Goal: Task Accomplishment & Management: Manage account settings

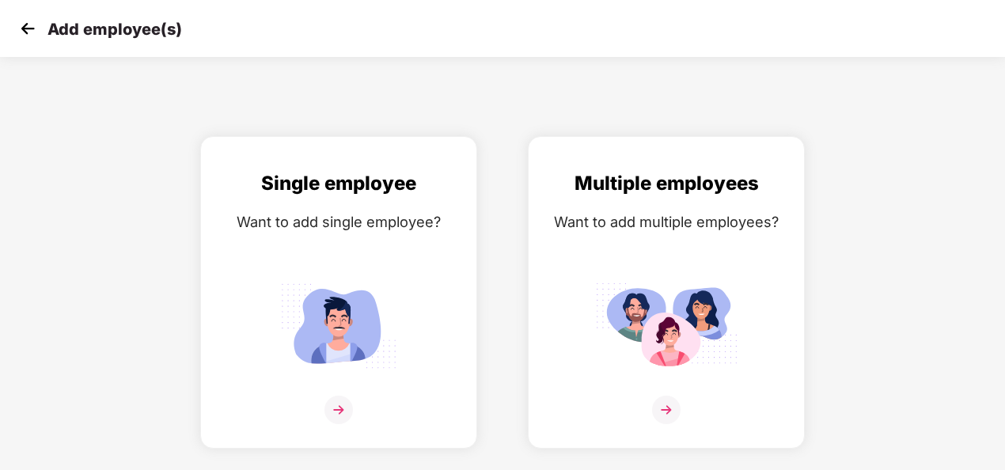
drag, startPoint x: 0, startPoint y: 0, endPoint x: 470, endPoint y: 116, distance: 484.3
click at [470, 116] on div "Add employee(s) Single employee Want to add single employee? Multiple employees…" at bounding box center [502, 235] width 1005 height 470
click at [30, 32] on img at bounding box center [28, 29] width 24 height 24
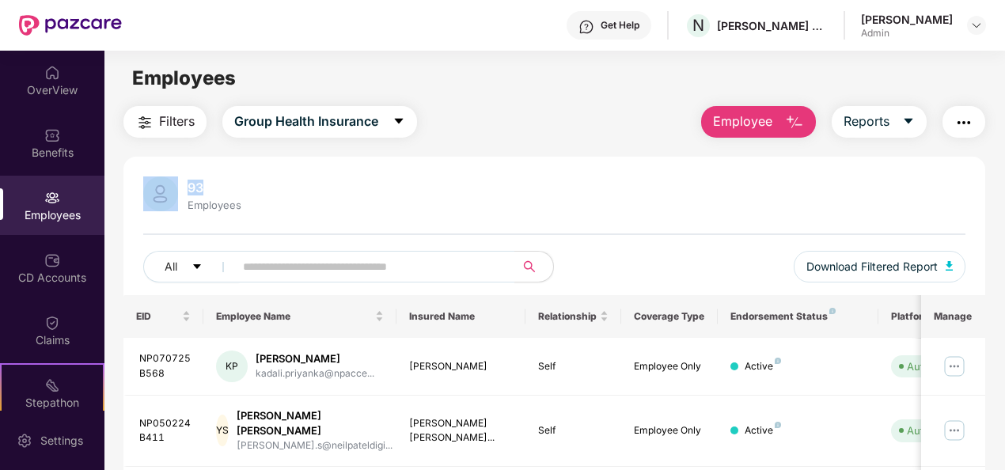
drag, startPoint x: 999, startPoint y: 119, endPoint x: 1009, endPoint y: 194, distance: 75.9
click at [1005, 194] on html "Get Help N [PERSON_NAME] DIGITAL LLP [PERSON_NAME] Admin OverView Benefits Empl…" at bounding box center [502, 235] width 1005 height 470
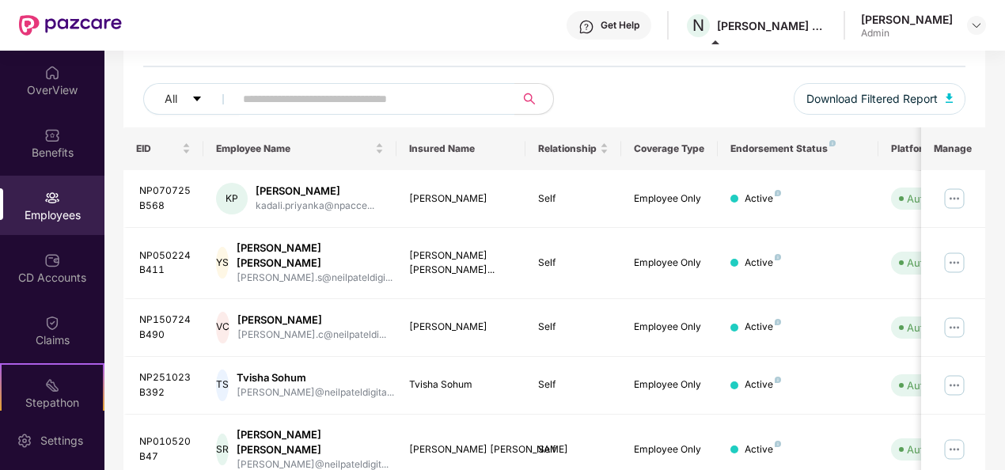
scroll to position [165, 0]
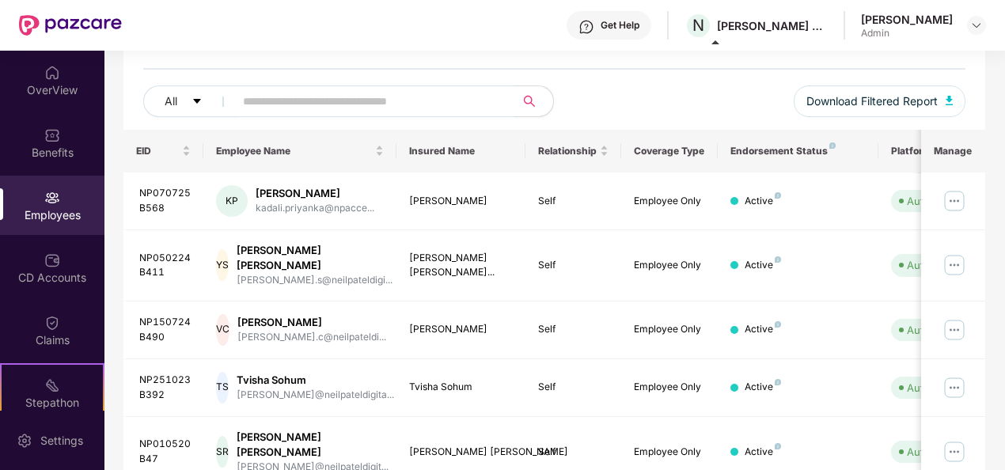
click at [386, 82] on div "93 Employees All Download Filtered Report" at bounding box center [555, 70] width 863 height 119
click at [380, 95] on input "text" at bounding box center [368, 101] width 251 height 24
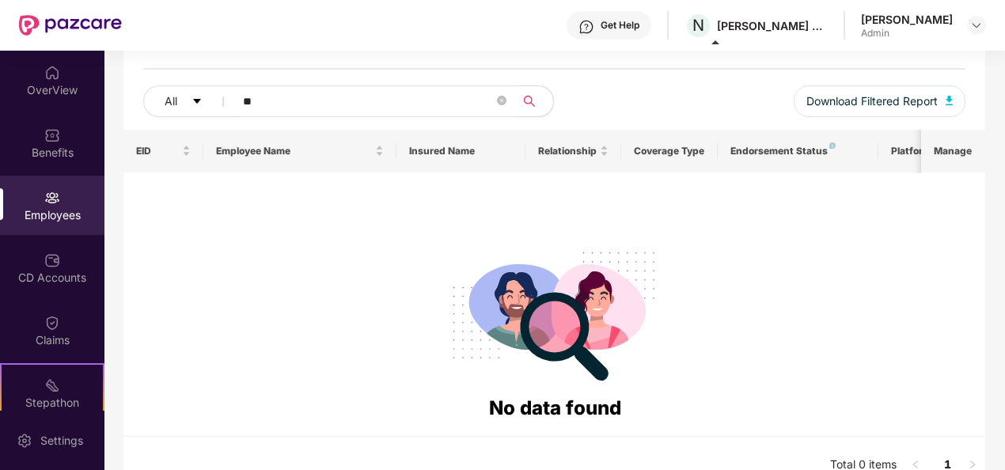
type input "*"
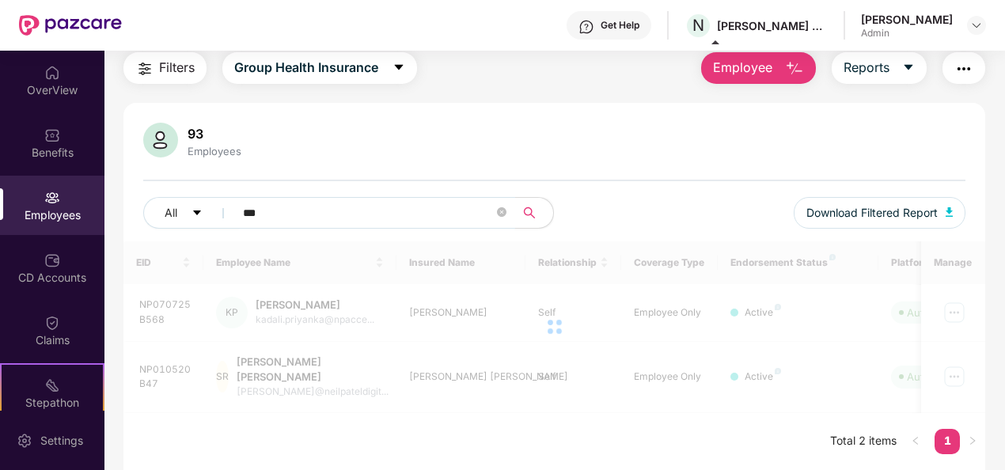
scroll to position [51, 0]
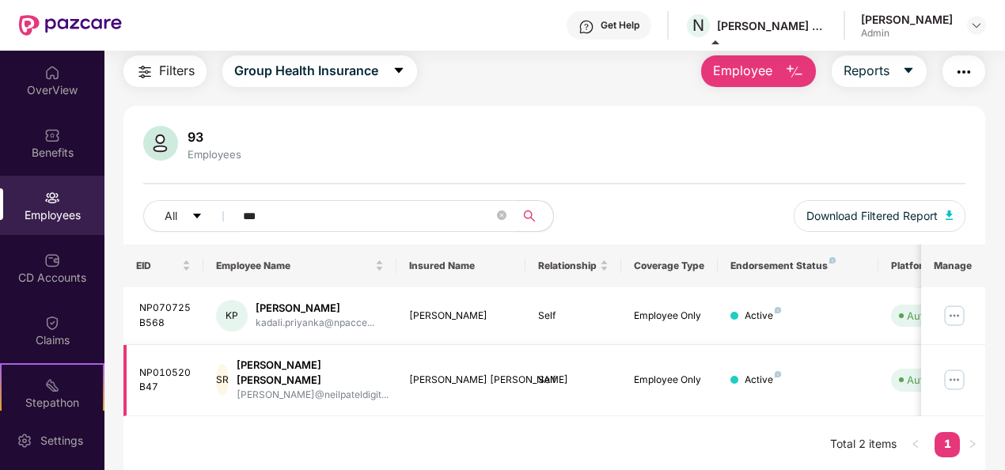
type input "***"
click at [955, 376] on img at bounding box center [954, 379] width 25 height 25
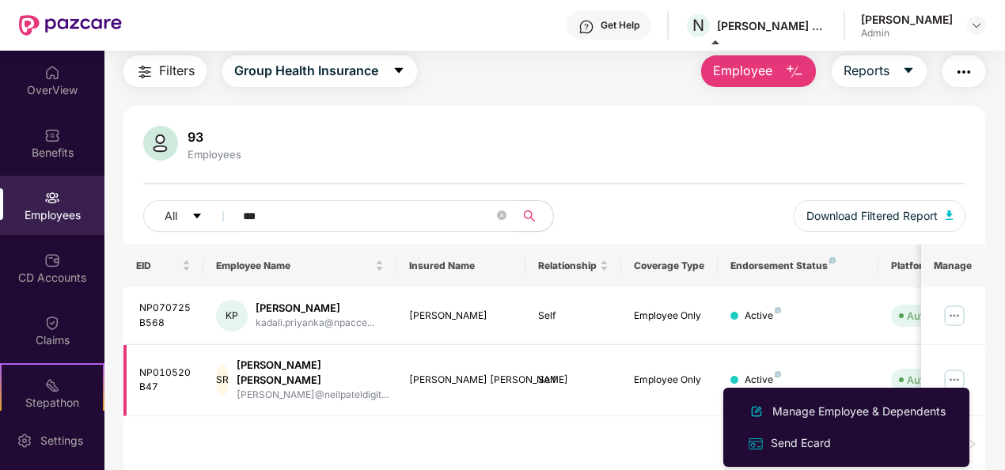
click at [858, 373] on div "Active" at bounding box center [798, 380] width 135 height 15
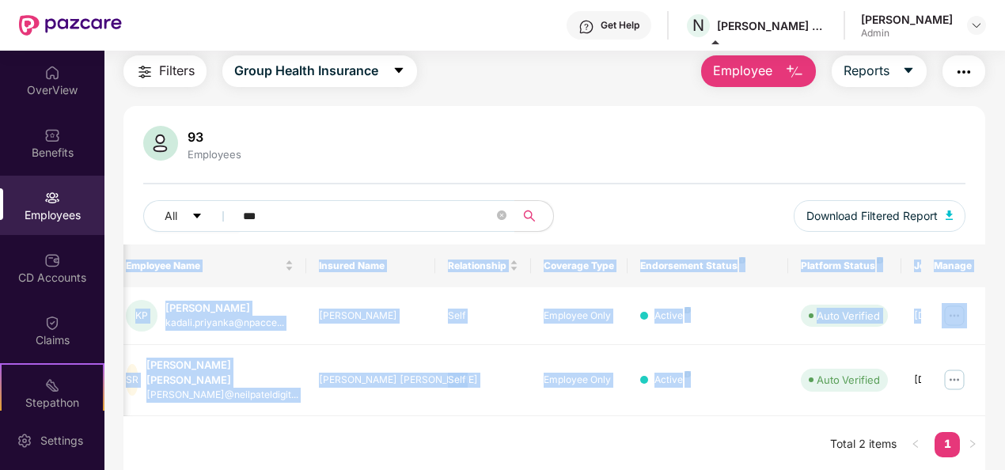
scroll to position [0, 165]
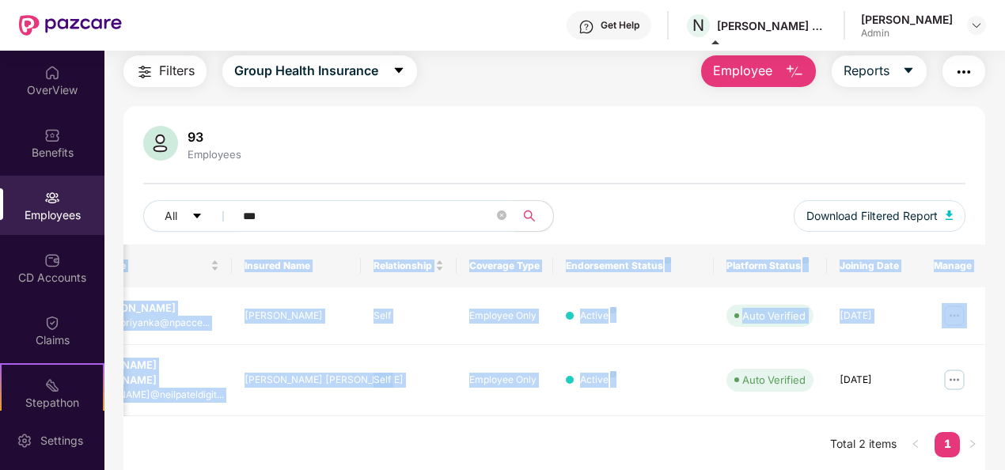
drag, startPoint x: 862, startPoint y: 374, endPoint x: 1009, endPoint y: 361, distance: 147.9
click at [1005, 361] on html "Get Help N [PERSON_NAME] DIGITAL LLP [PERSON_NAME] Admin OverView Benefits Empl…" at bounding box center [502, 235] width 1005 height 470
drag, startPoint x: 1006, startPoint y: 361, endPoint x: 964, endPoint y: 367, distance: 43.2
click at [964, 367] on img at bounding box center [954, 379] width 25 height 25
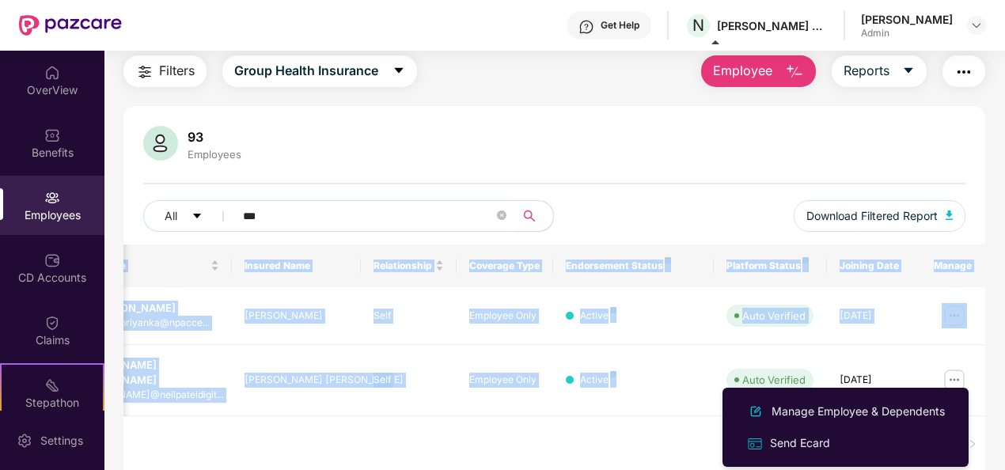
click at [649, 432] on div "EID Employee Name Insured Name Relationship Coverage Type Endorsement Status Pl…" at bounding box center [555, 359] width 863 height 229
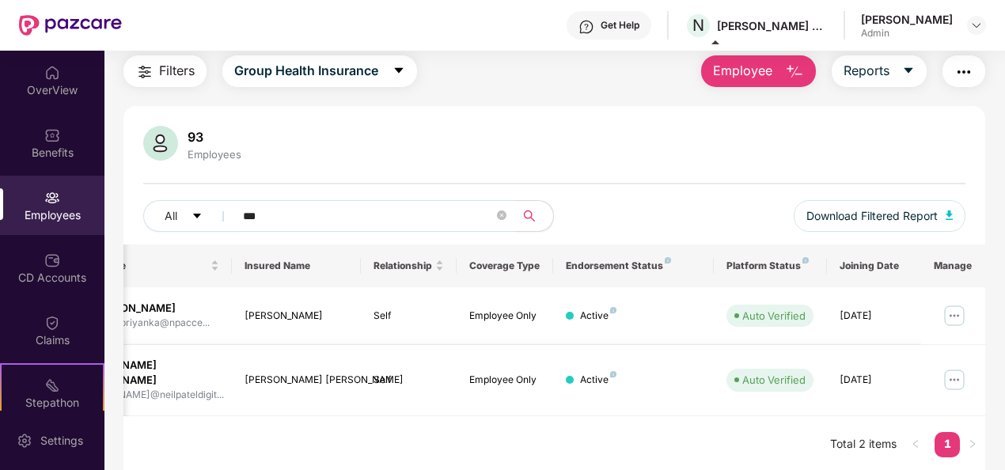
click at [955, 371] on img at bounding box center [954, 379] width 25 height 25
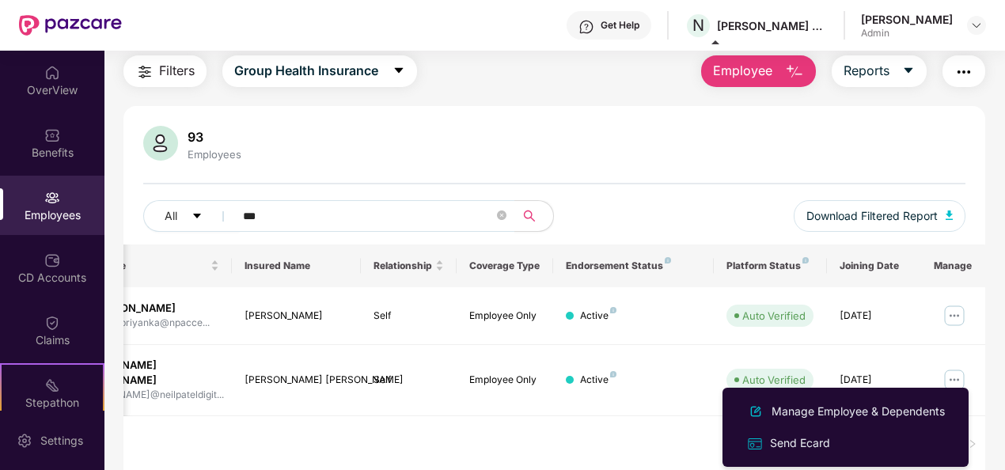
click at [631, 431] on div "EID Employee Name Insured Name Relationship Coverage Type Endorsement Status Pl…" at bounding box center [555, 359] width 863 height 229
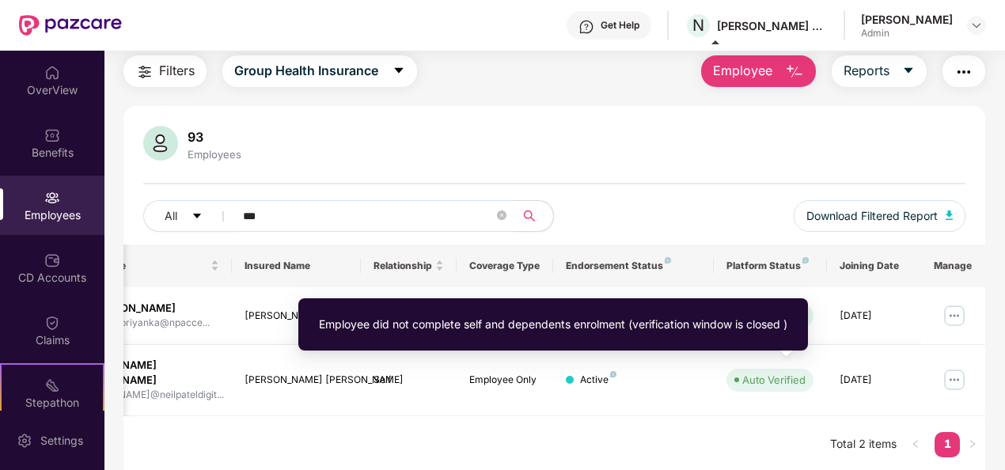
click at [762, 372] on div "Auto Verified" at bounding box center [774, 380] width 63 height 16
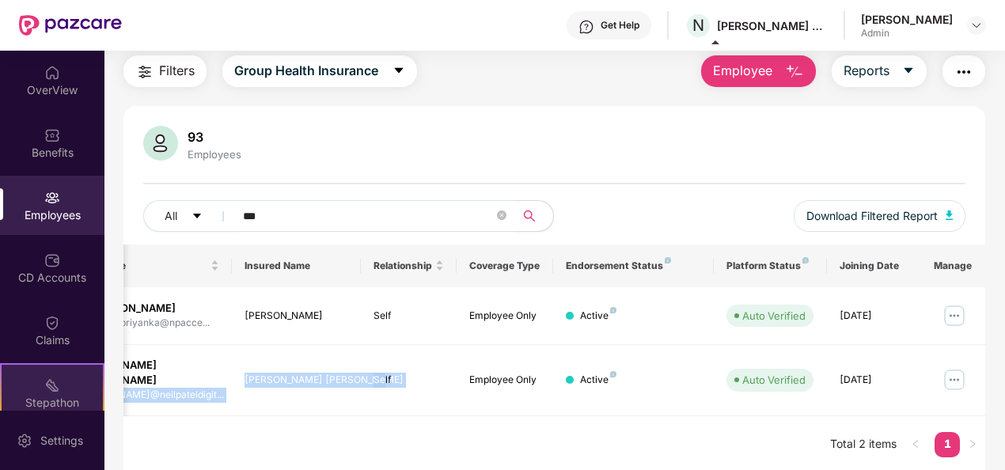
scroll to position [0, 0]
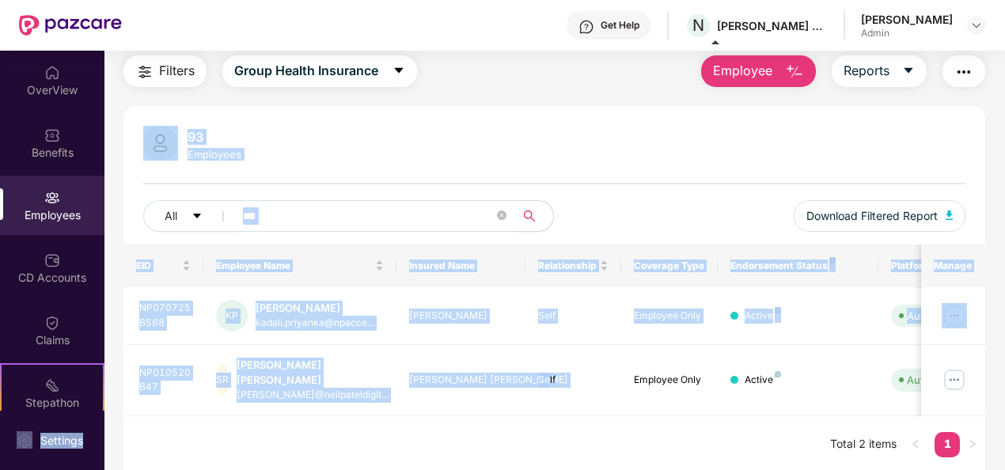
drag, startPoint x: 382, startPoint y: 363, endPoint x: -3, endPoint y: 376, distance: 385.8
click at [0, 376] on html "Get Help N [PERSON_NAME] DIGITAL LLP [PERSON_NAME] Admin OverView Benefits Empl…" at bounding box center [502, 235] width 1005 height 470
drag, startPoint x: -3, startPoint y: 376, endPoint x: 165, endPoint y: 374, distance: 167.9
click at [165, 374] on div "NP010520B47" at bounding box center [165, 381] width 52 height 30
click at [193, 374] on td "NP010520B47" at bounding box center [164, 380] width 81 height 71
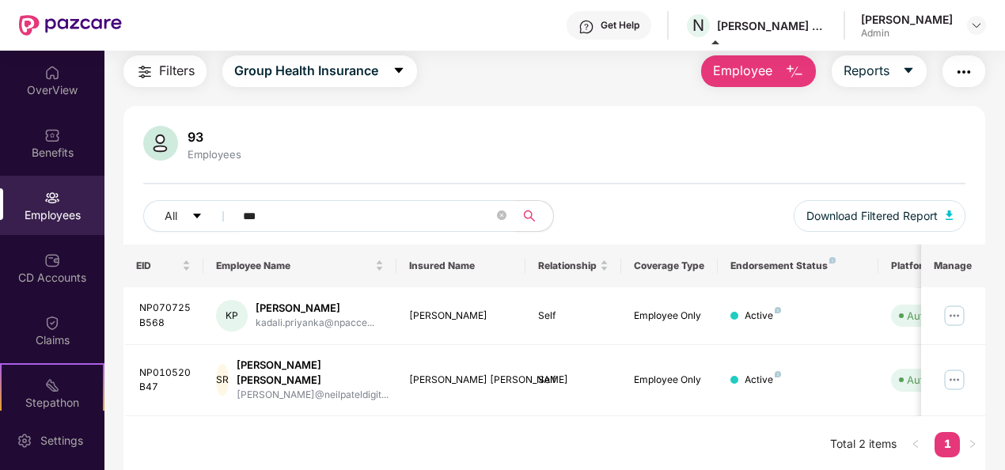
click at [54, 209] on div "Employees" at bounding box center [52, 215] width 105 height 16
click at [245, 364] on div "SR [PERSON_NAME] [PERSON_NAME]@neilpateldigit..." at bounding box center [300, 380] width 168 height 45
click at [207, 375] on td "SR [PERSON_NAME] [PERSON_NAME]@neilpateldigit..." at bounding box center [299, 380] width 193 height 71
click at [776, 371] on img at bounding box center [778, 374] width 6 height 6
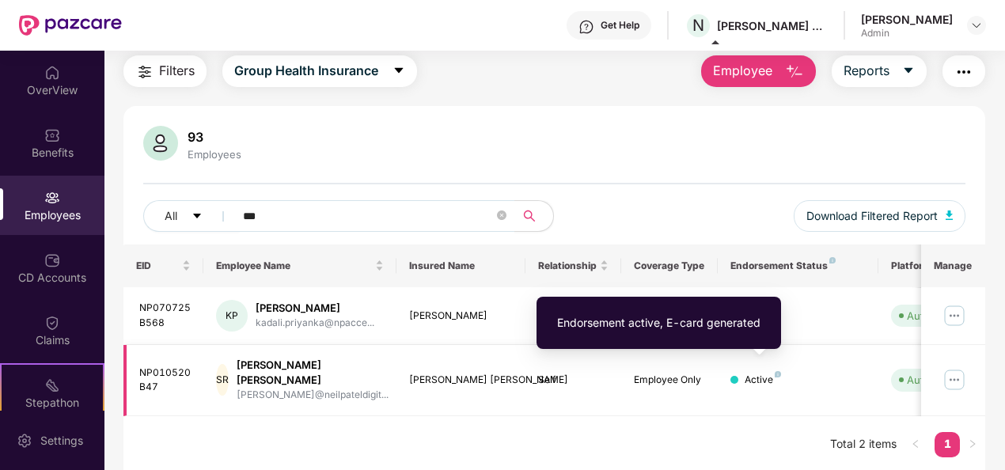
click at [776, 371] on img at bounding box center [778, 374] width 6 height 6
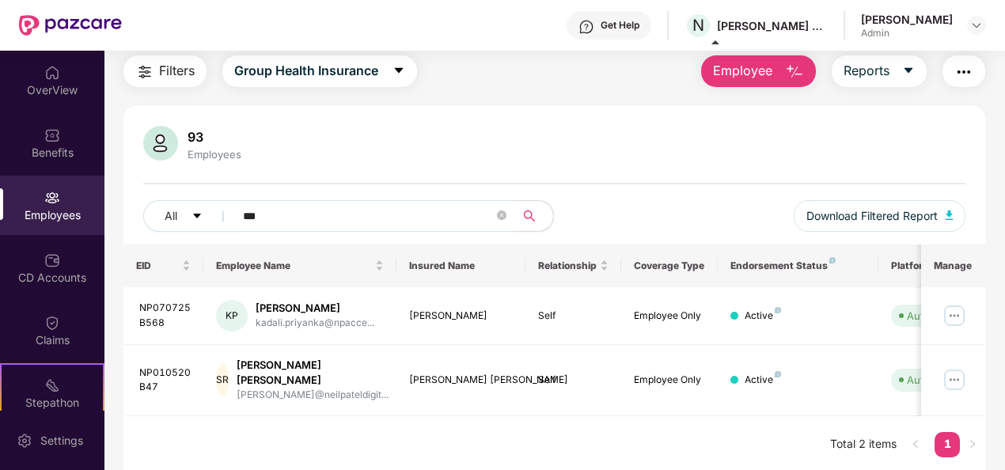
click at [967, 64] on img "button" at bounding box center [964, 72] width 19 height 19
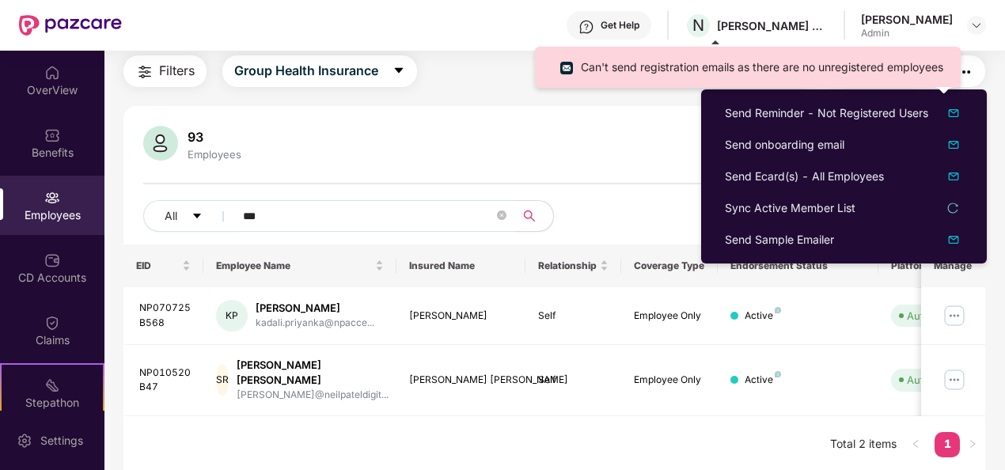
click at [774, 90] on div "Can't send registration emails as there are no unregistered employees" at bounding box center [748, 73] width 426 height 53
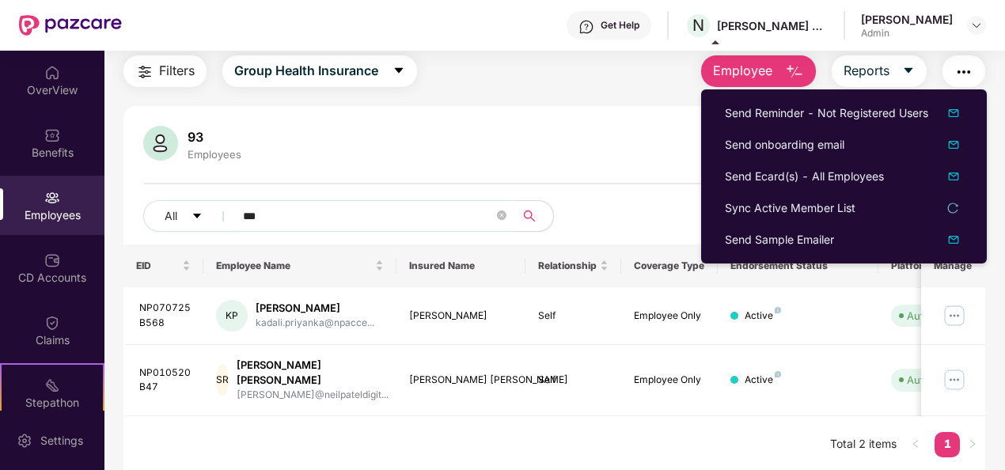
click at [656, 136] on div "93 Employees" at bounding box center [554, 145] width 823 height 38
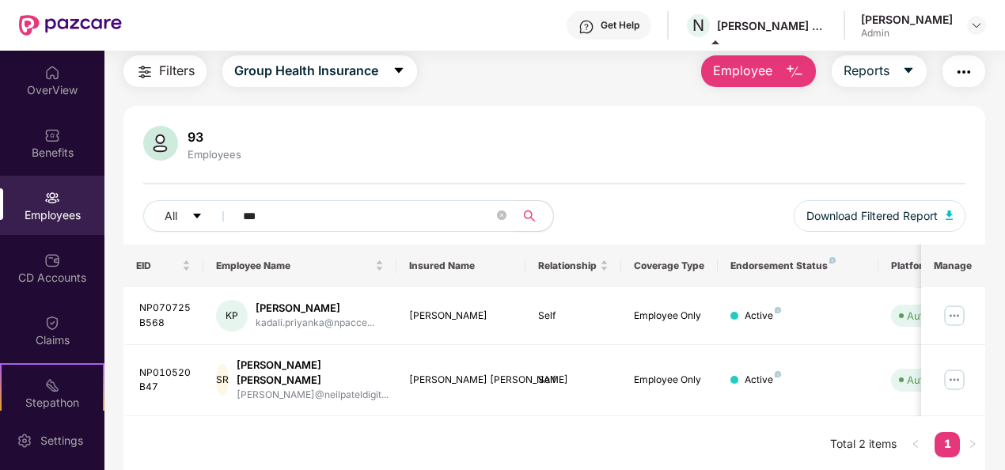
click at [739, 74] on span "Employee" at bounding box center [742, 71] width 59 height 20
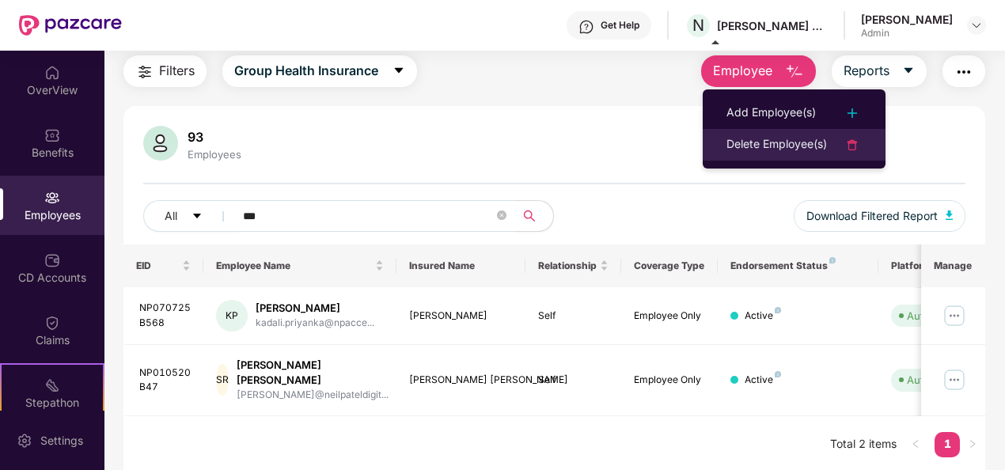
click at [777, 138] on div "Delete Employee(s)" at bounding box center [777, 144] width 101 height 19
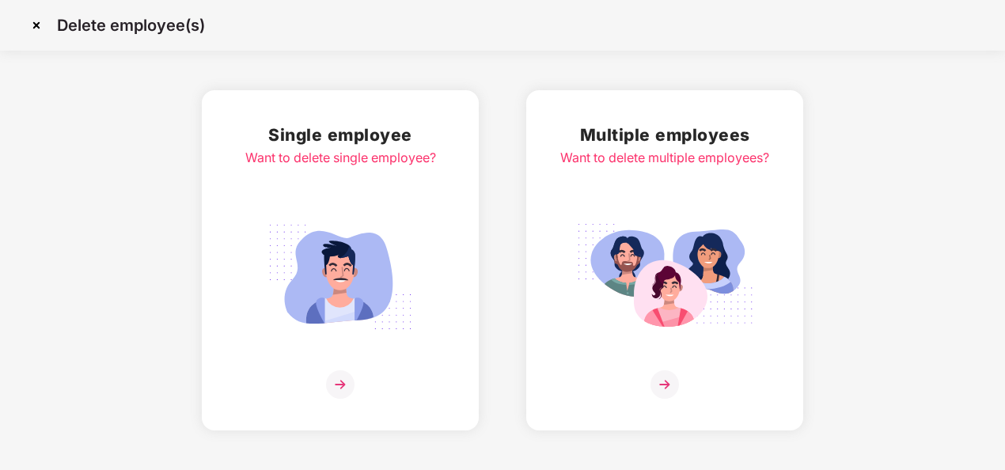
click at [629, 227] on img at bounding box center [664, 277] width 177 height 124
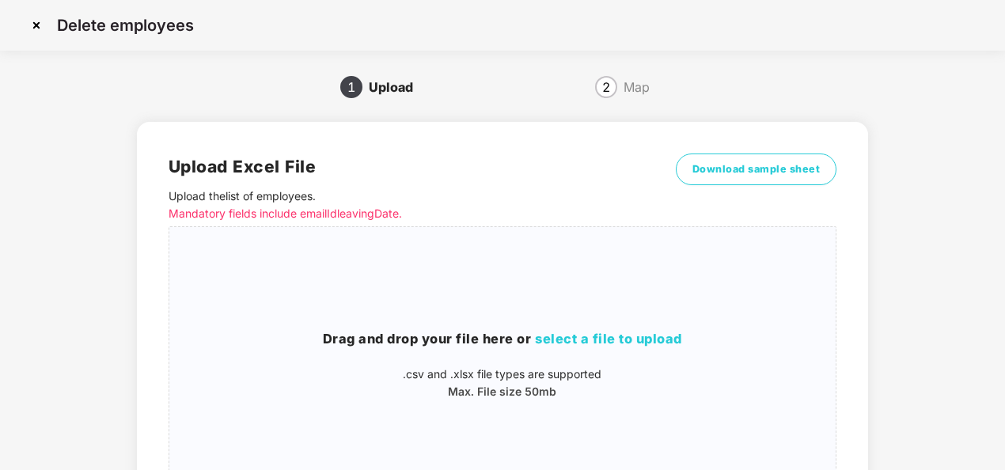
click at [40, 22] on img at bounding box center [36, 25] width 25 height 25
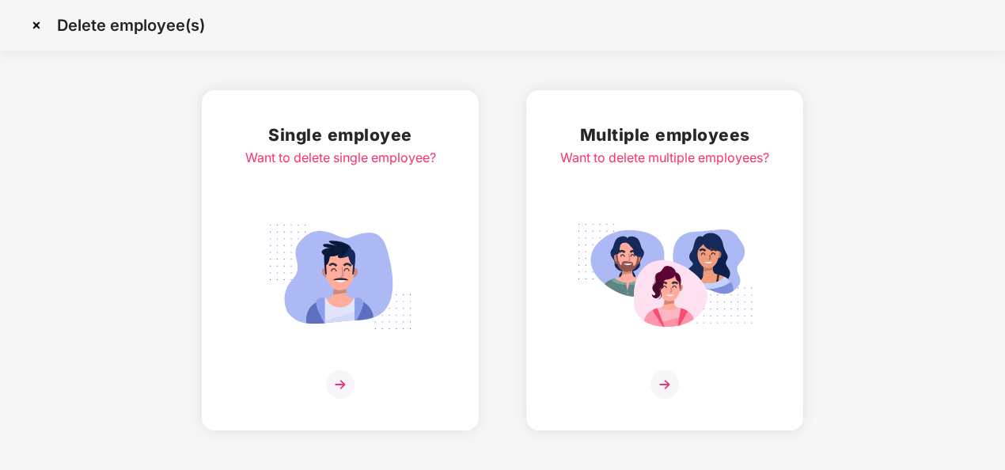
click at [346, 228] on img at bounding box center [340, 277] width 177 height 124
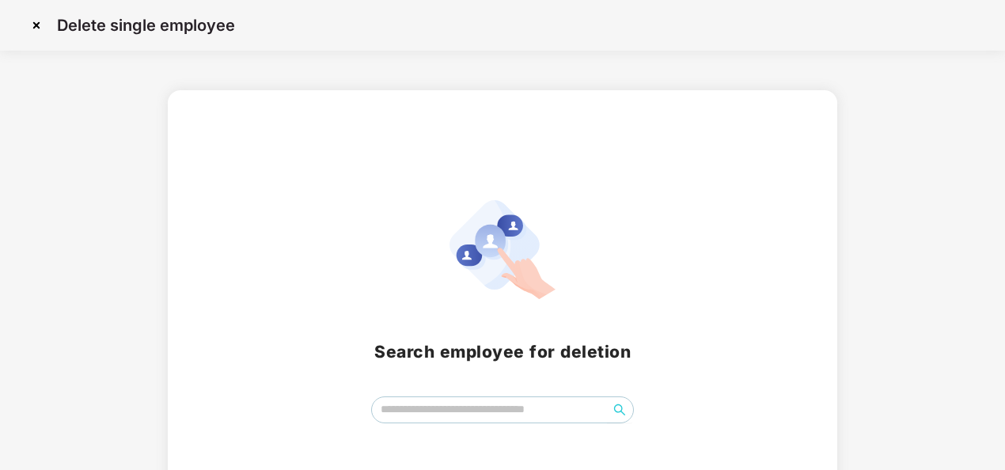
scroll to position [63, 0]
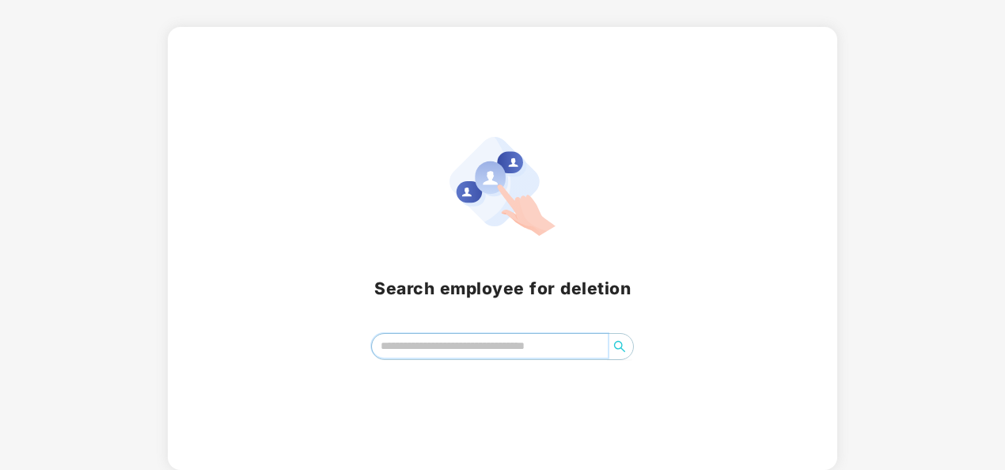
click at [508, 345] on input "search" at bounding box center [490, 346] width 237 height 24
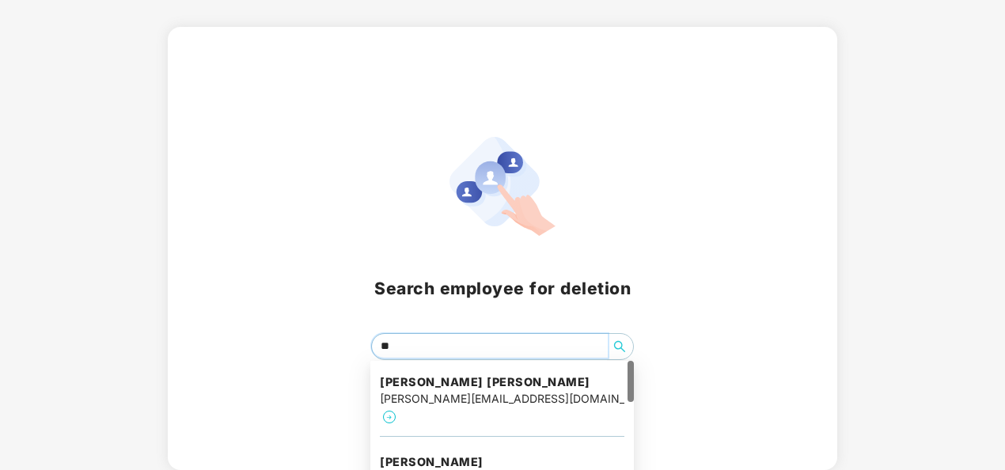
type input "*"
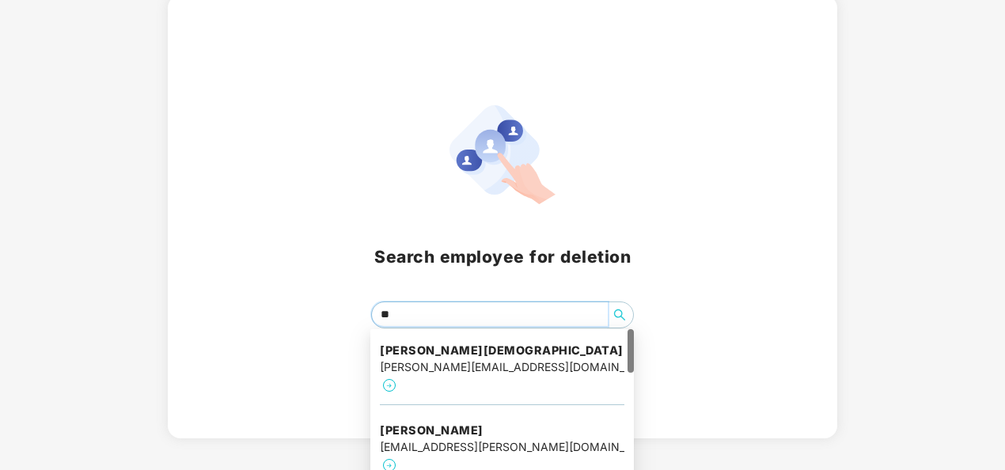
type input "*"
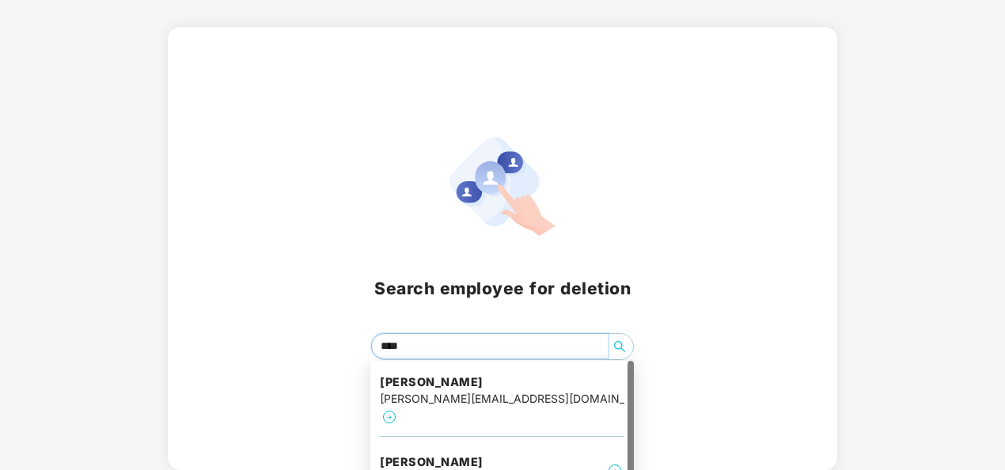
type input "*****"
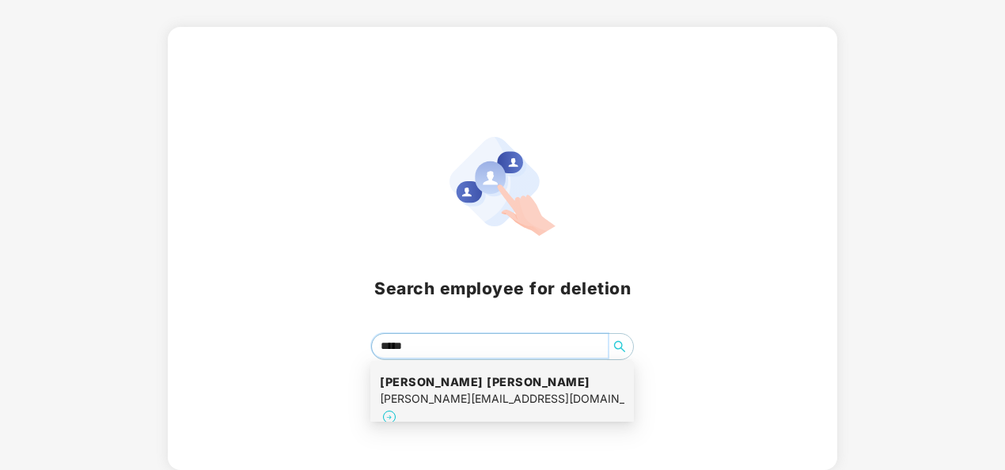
click at [565, 386] on div "[PERSON_NAME] roy [EMAIL_ADDRESS][DOMAIN_NAME]" at bounding box center [502, 401] width 245 height 72
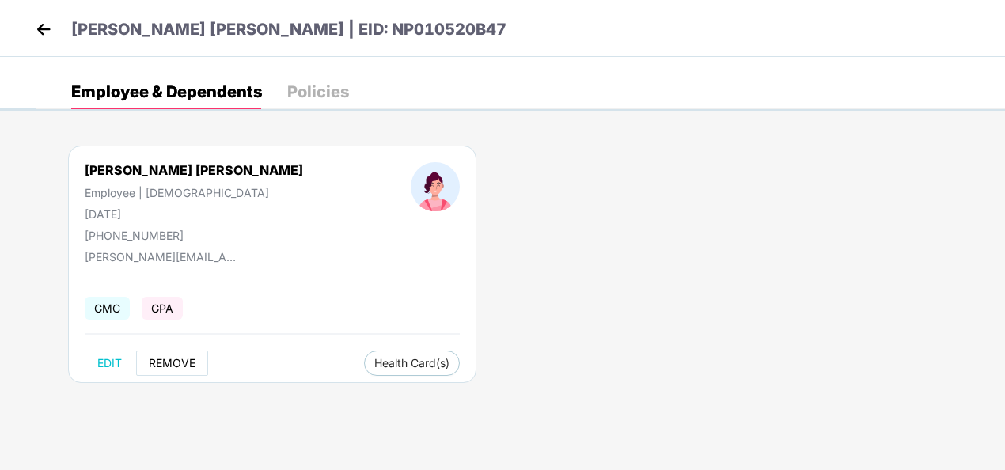
click at [182, 364] on span "REMOVE" at bounding box center [172, 363] width 47 height 13
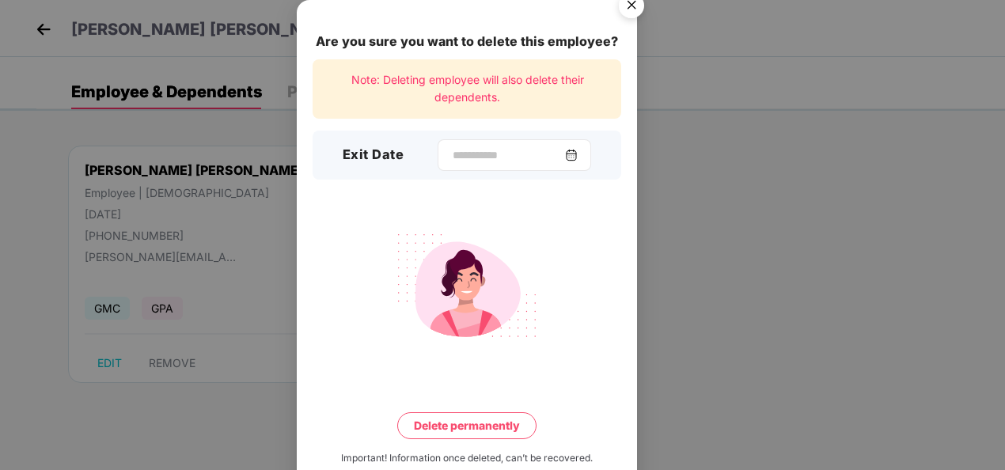
click at [577, 157] on img at bounding box center [571, 155] width 13 height 13
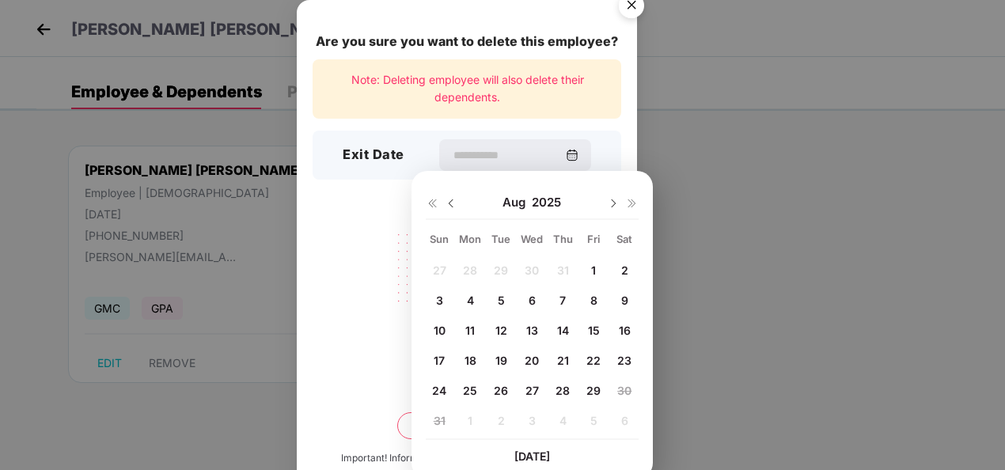
click at [594, 330] on span "15" at bounding box center [594, 330] width 12 height 13
type input "**********"
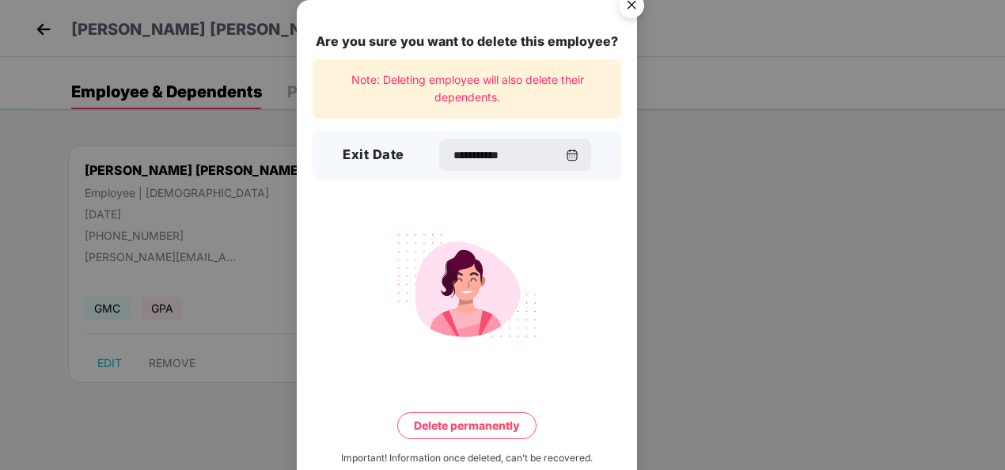
click at [483, 416] on button "Delete permanently" at bounding box center [466, 425] width 139 height 27
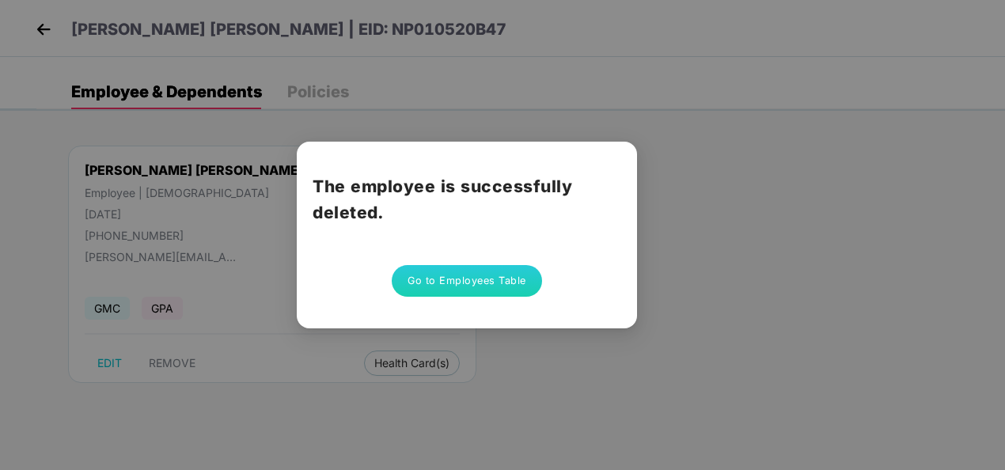
click at [467, 277] on button "Go to Employees Table" at bounding box center [467, 281] width 150 height 32
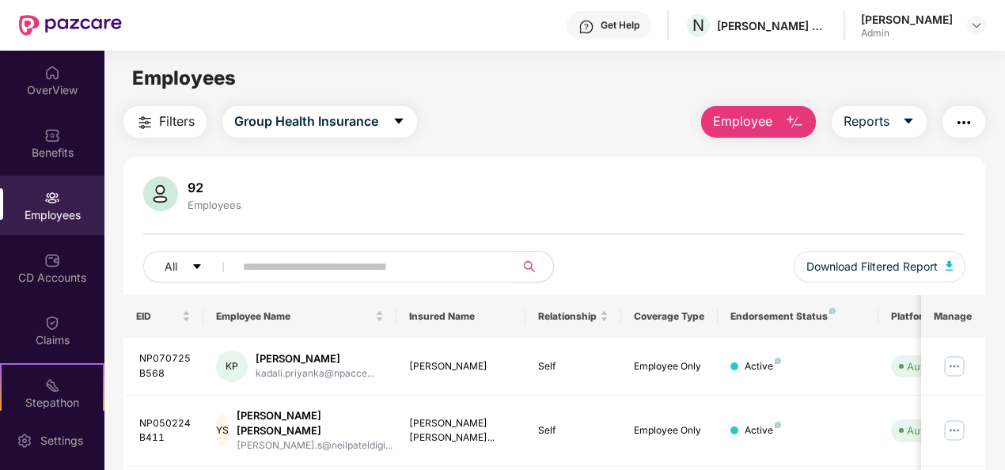
click at [793, 125] on img "button" at bounding box center [794, 122] width 19 height 19
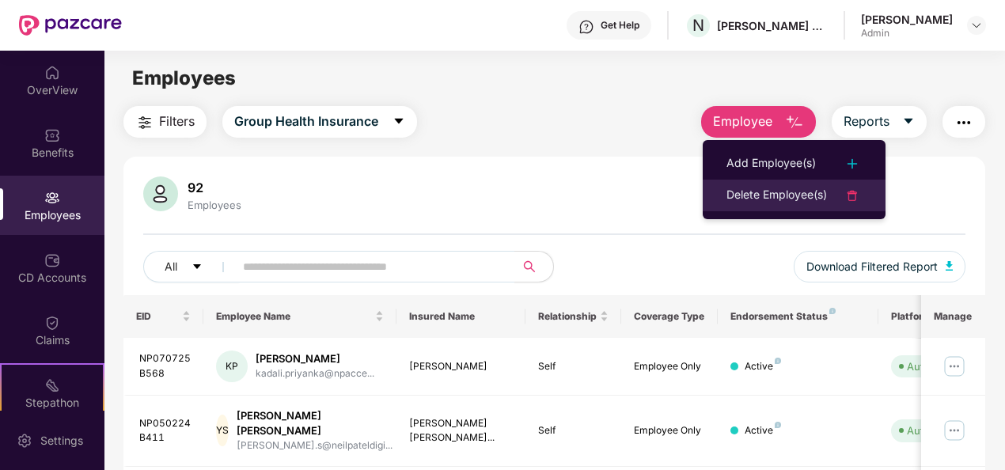
click at [783, 199] on div "Delete Employee(s)" at bounding box center [777, 195] width 101 height 19
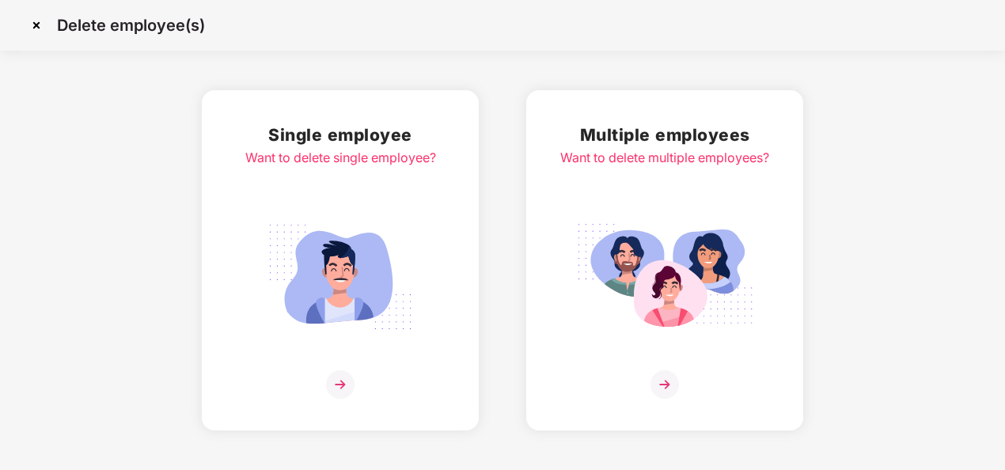
click at [363, 246] on img at bounding box center [340, 277] width 177 height 124
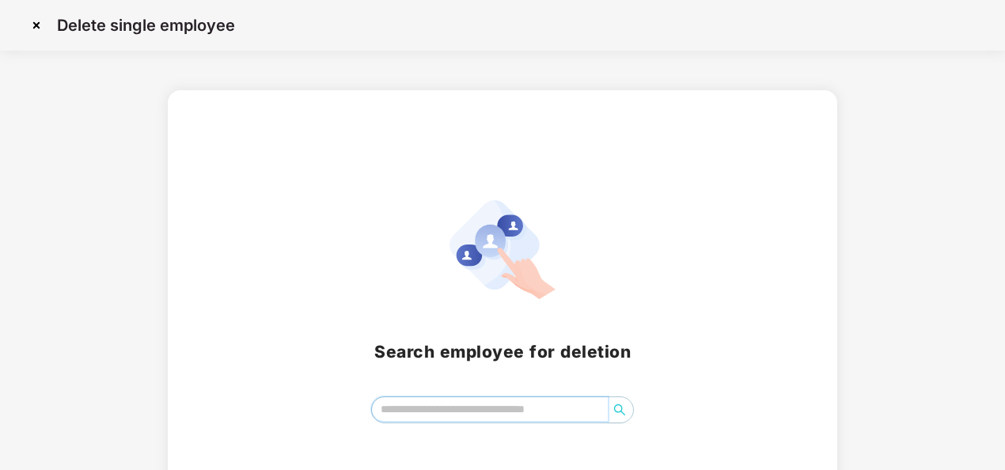
click at [523, 407] on input "search" at bounding box center [490, 409] width 237 height 24
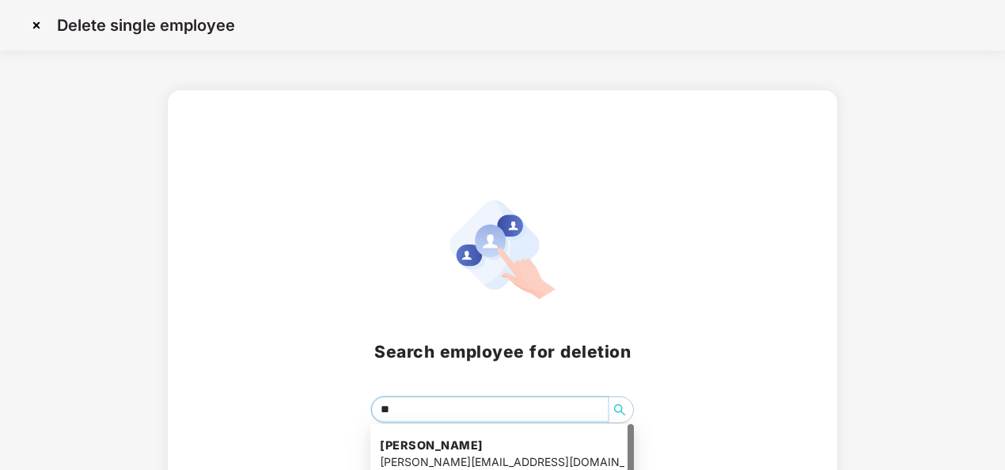
type input "*"
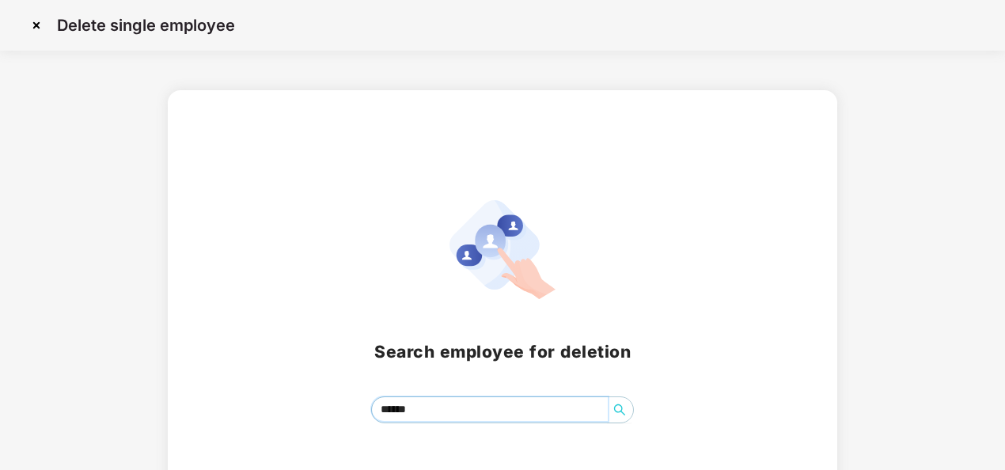
scroll to position [63, 0]
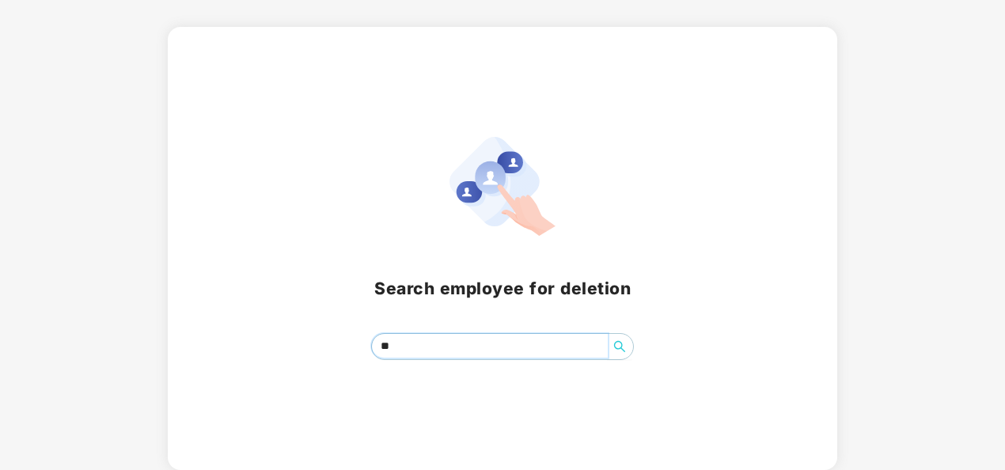
type input "*"
drag, startPoint x: 534, startPoint y: 340, endPoint x: 411, endPoint y: 353, distance: 124.2
click at [411, 353] on input "********" at bounding box center [490, 346] width 237 height 24
type input "*"
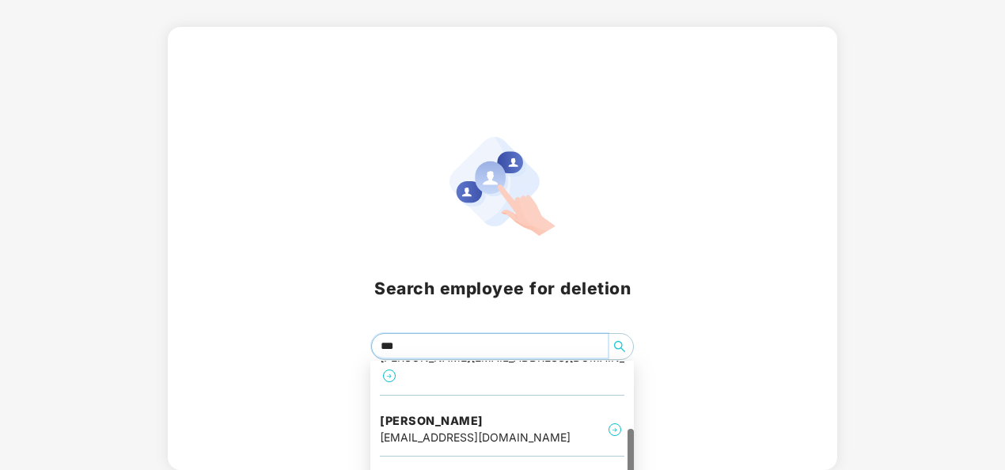
scroll to position [0, 0]
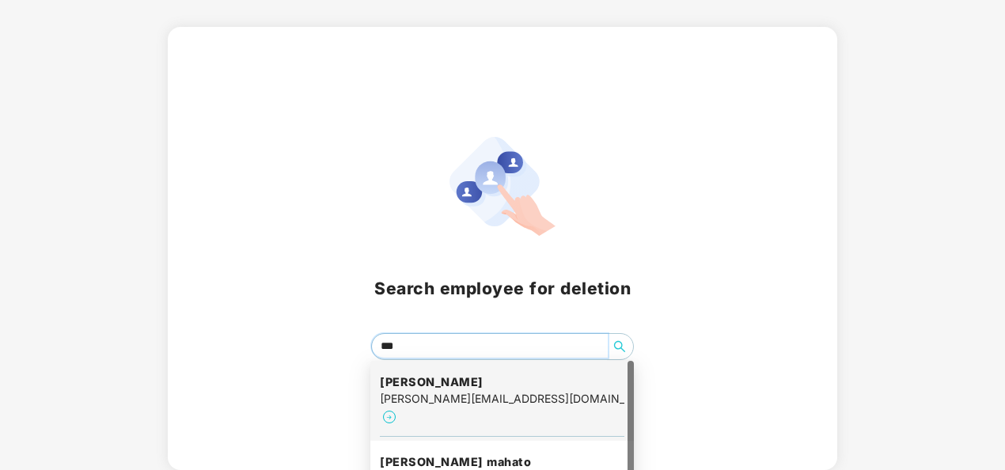
drag, startPoint x: 629, startPoint y: 426, endPoint x: 652, endPoint y: 296, distance: 131.9
click at [652, 296] on body "Delete single employee Search employee for deletion *** [PERSON_NAME] [PERSON_N…" at bounding box center [502, 172] width 1005 height 470
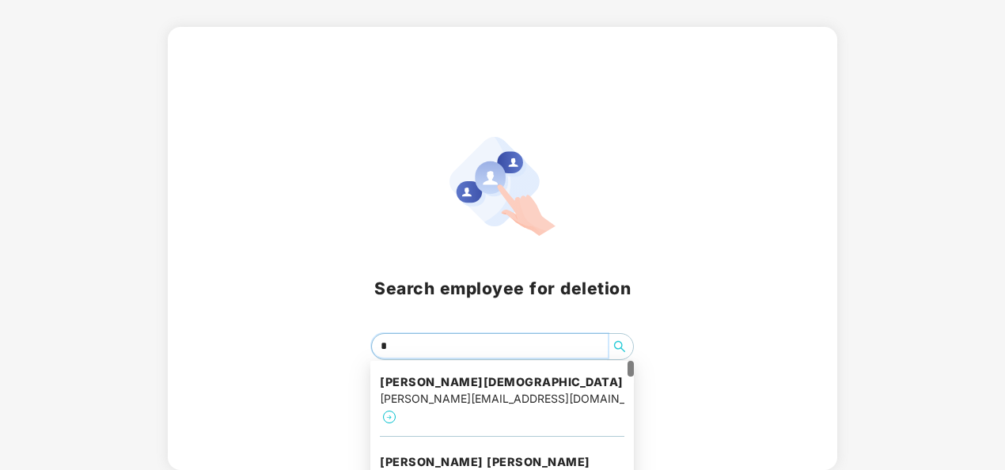
type input "*"
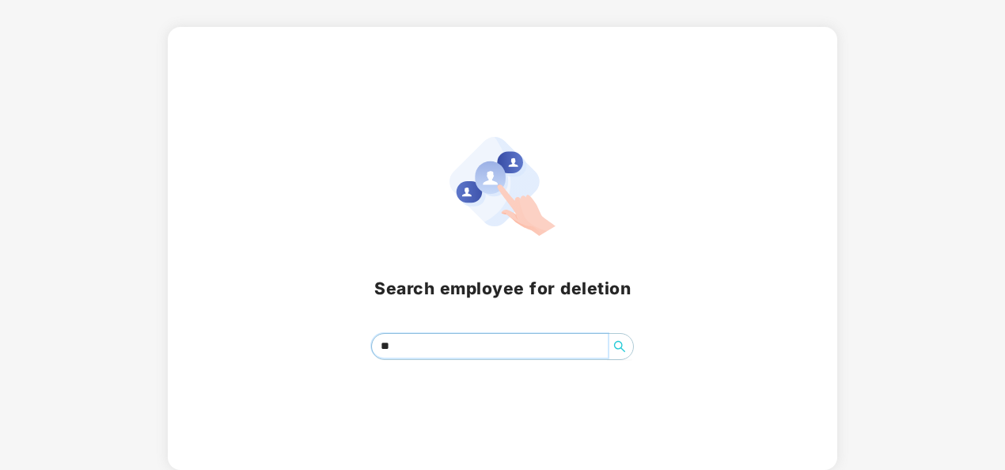
type input "*"
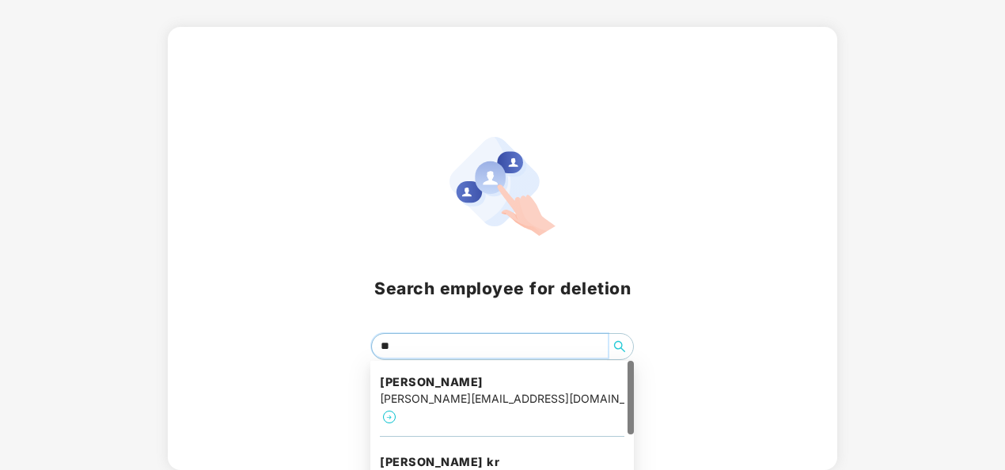
type input "*"
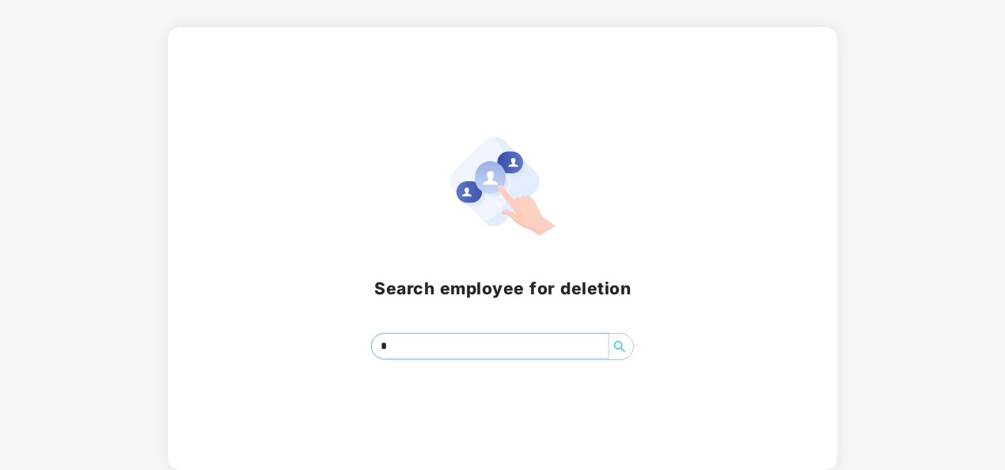
click at [497, 340] on input "*" at bounding box center [490, 346] width 237 height 24
type input "*"
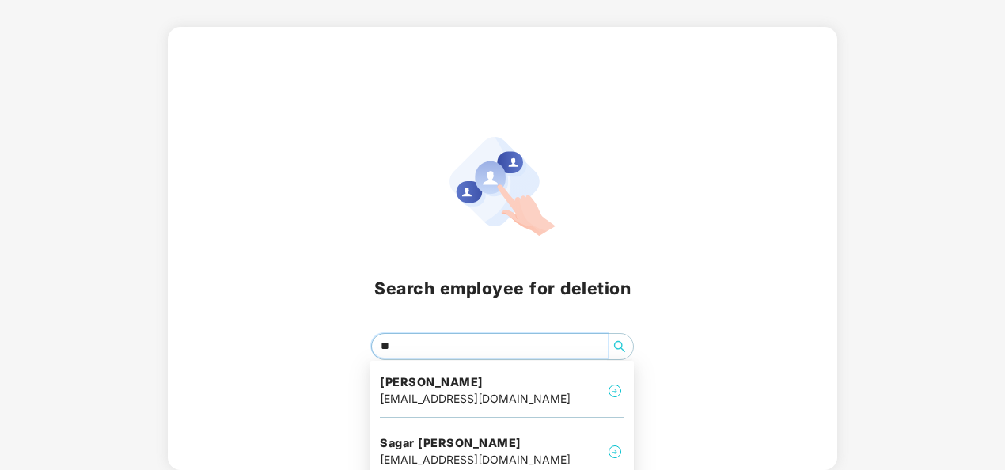
type input "*"
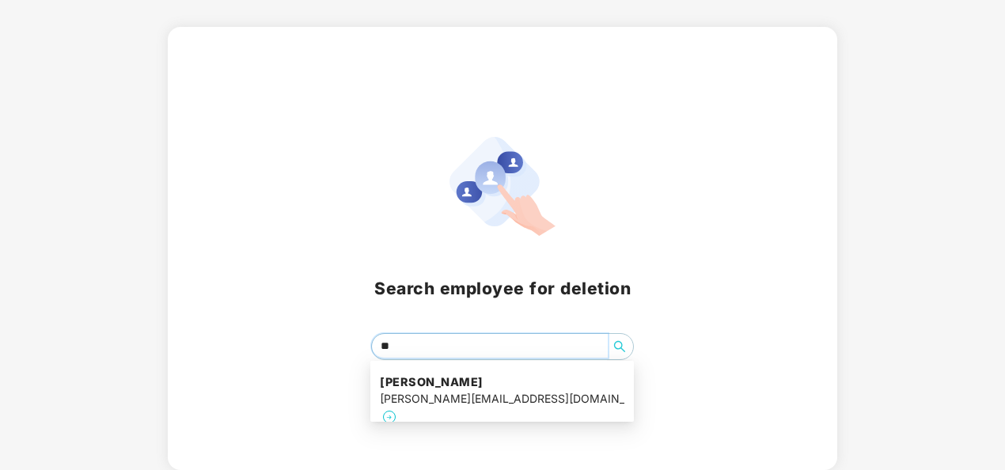
type input "*"
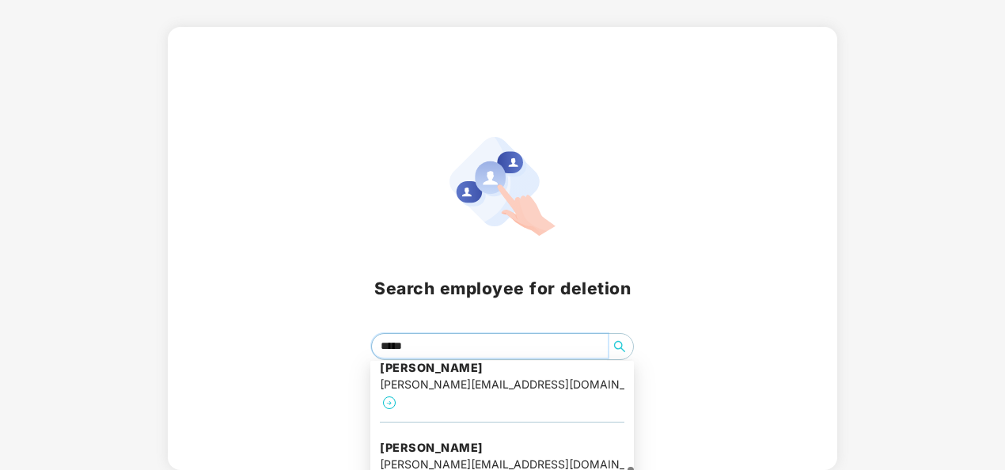
scroll to position [334, 0]
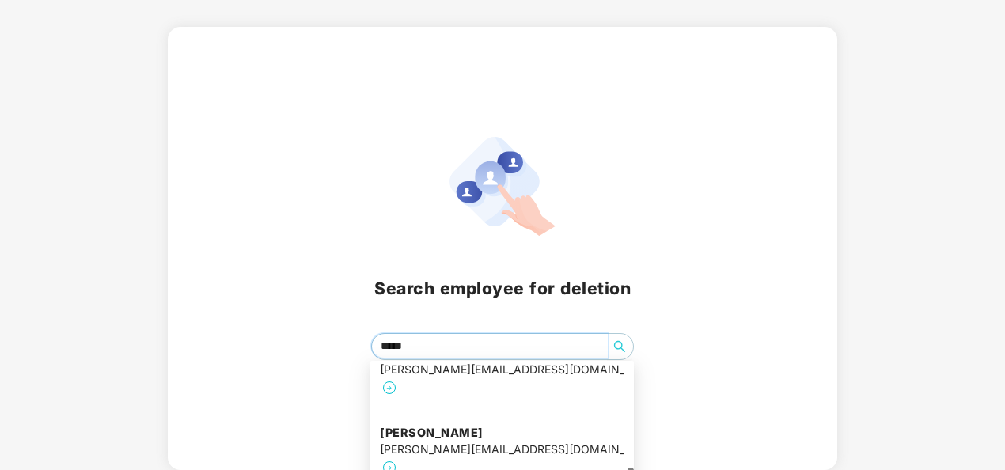
drag, startPoint x: 629, startPoint y: 404, endPoint x: 627, endPoint y: 511, distance: 106.9
click at [627, 407] on html "Delete single employee Search employee for deletion ***** [PERSON_NAME] kr [PER…" at bounding box center [502, 172] width 1005 height 470
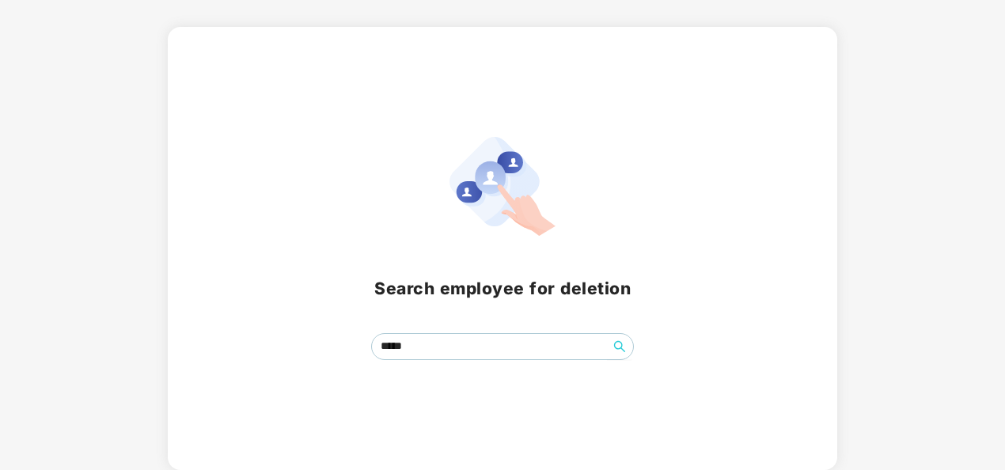
click at [724, 358] on div "*****" at bounding box center [503, 346] width 633 height 27
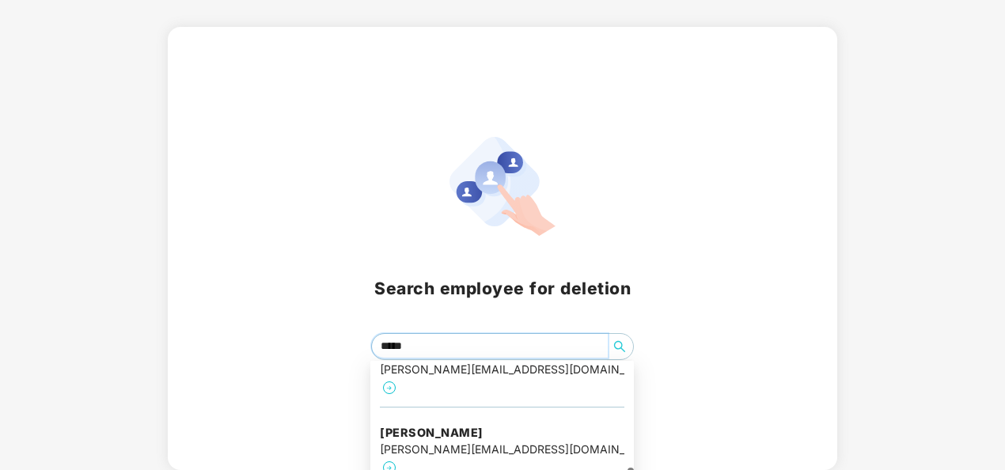
click at [557, 356] on input "*****" at bounding box center [490, 346] width 237 height 24
type input "*"
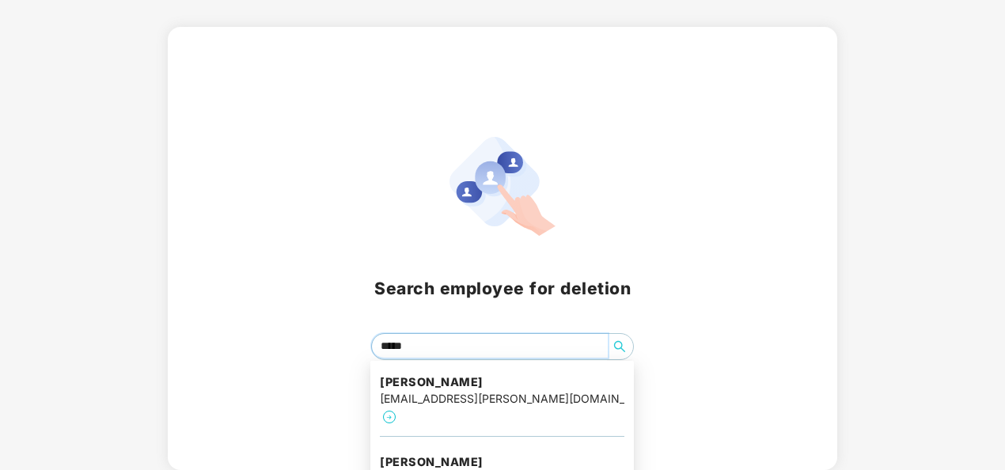
scroll to position [0, 0]
type input "*"
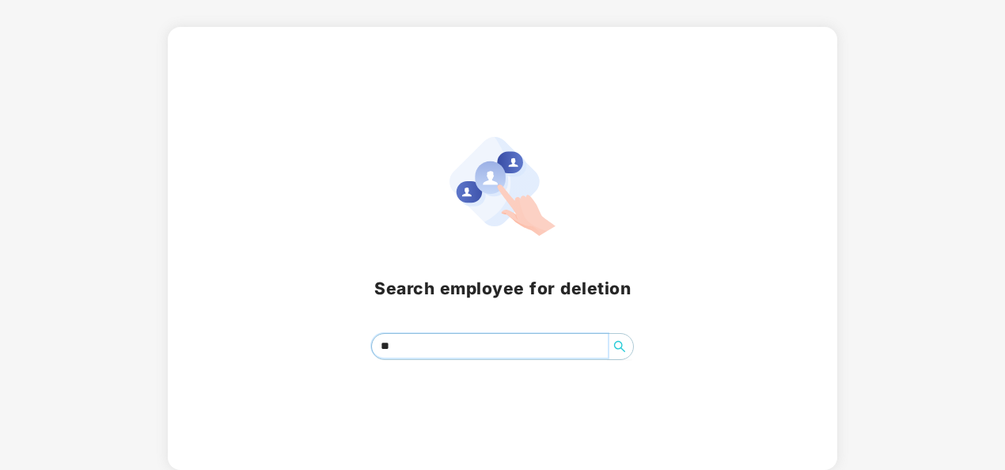
type input "*"
click at [537, 359] on span "*****" at bounding box center [503, 346] width 264 height 27
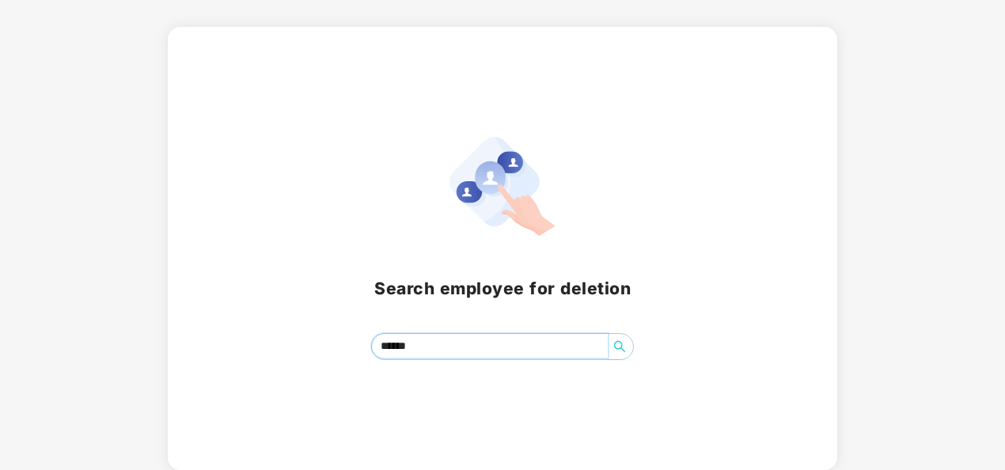
click at [624, 352] on icon "search" at bounding box center [620, 346] width 13 height 13
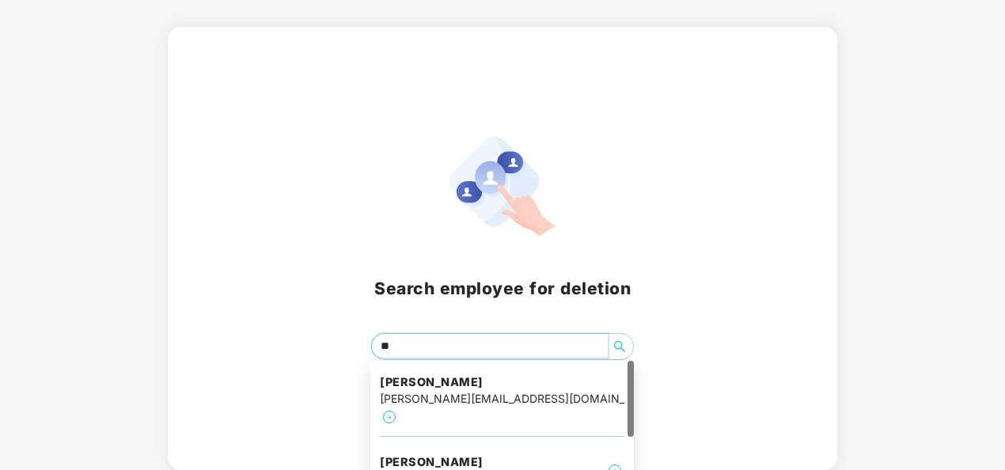
type input "*"
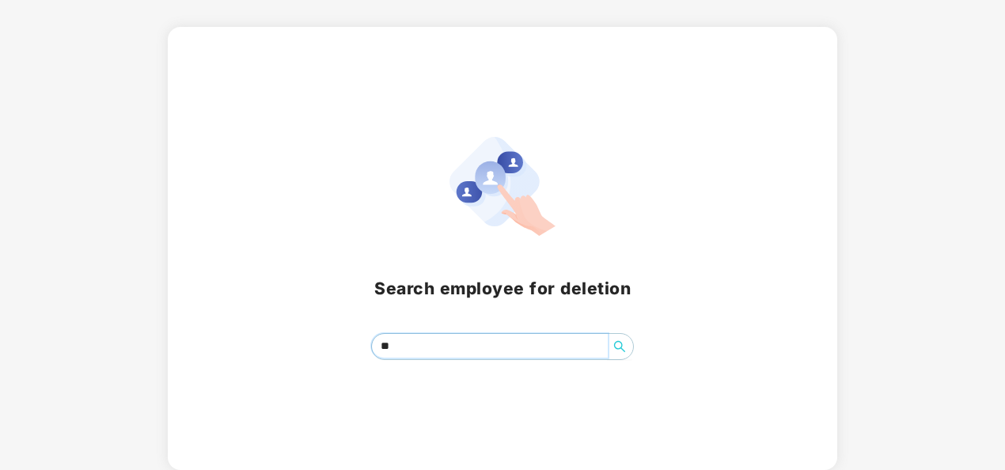
type input "*"
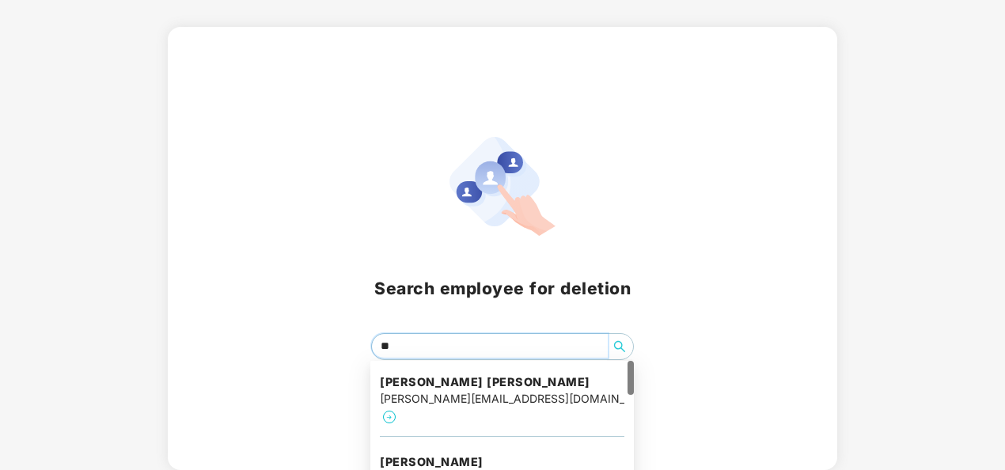
type input "*"
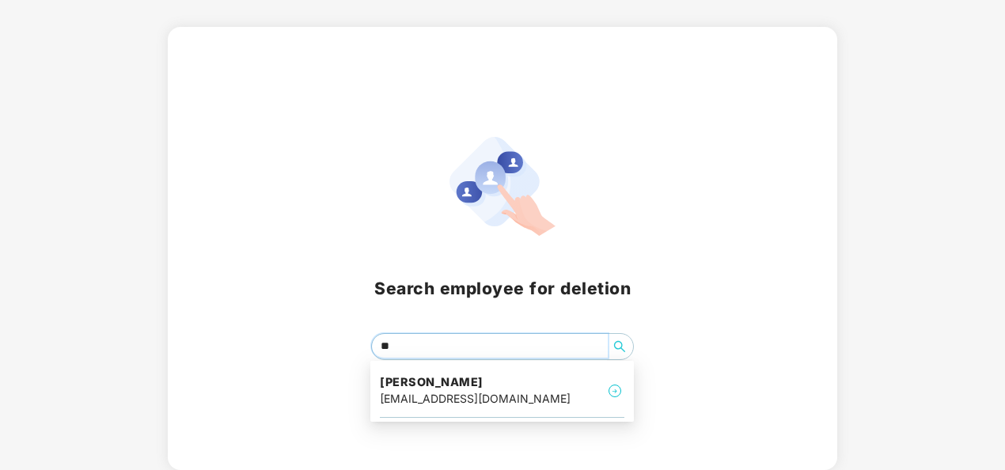
type input "*"
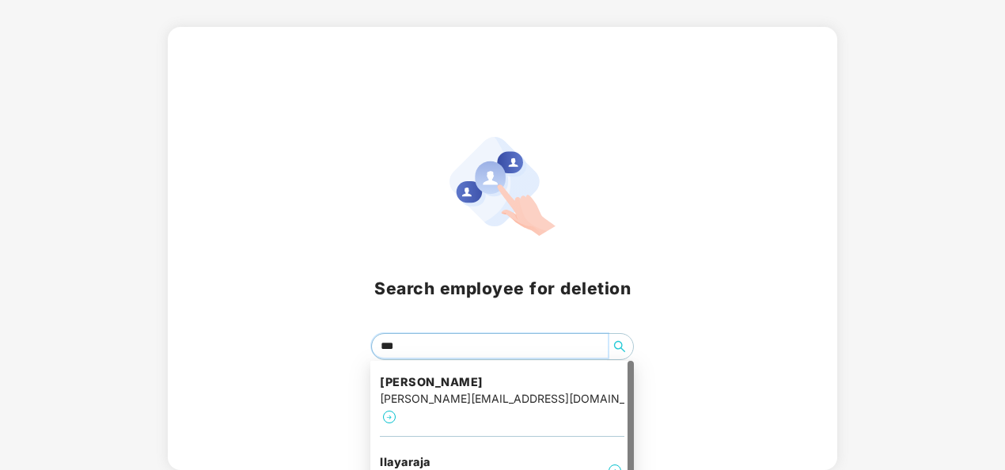
type input "****"
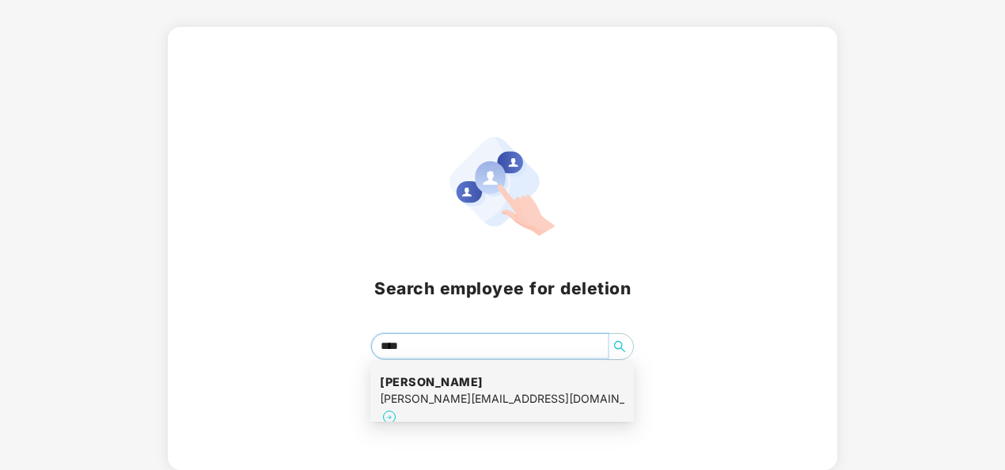
click at [399, 408] on img at bounding box center [389, 417] width 19 height 19
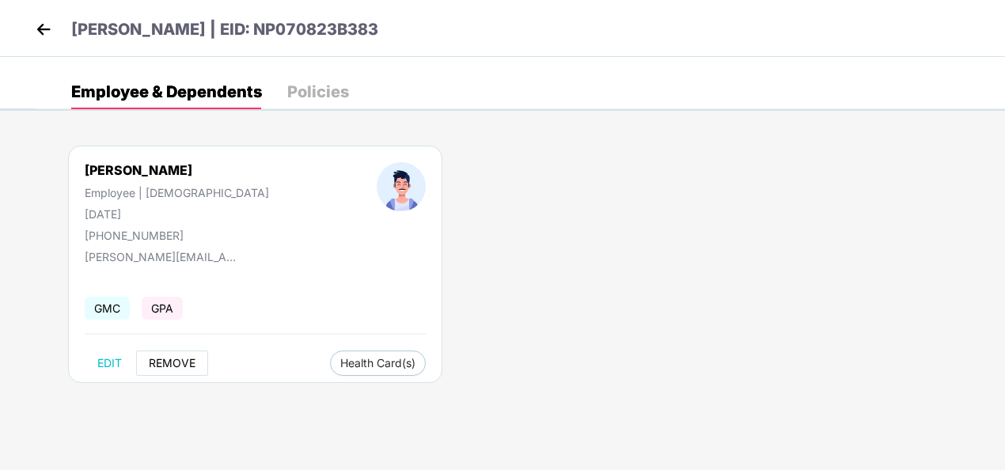
click at [174, 363] on span "REMOVE" at bounding box center [172, 363] width 47 height 13
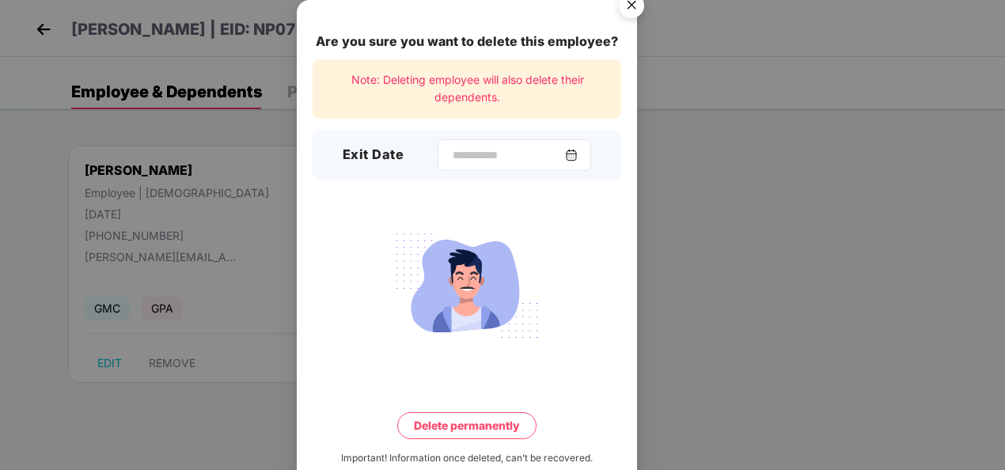
click at [589, 158] on div at bounding box center [515, 155] width 154 height 32
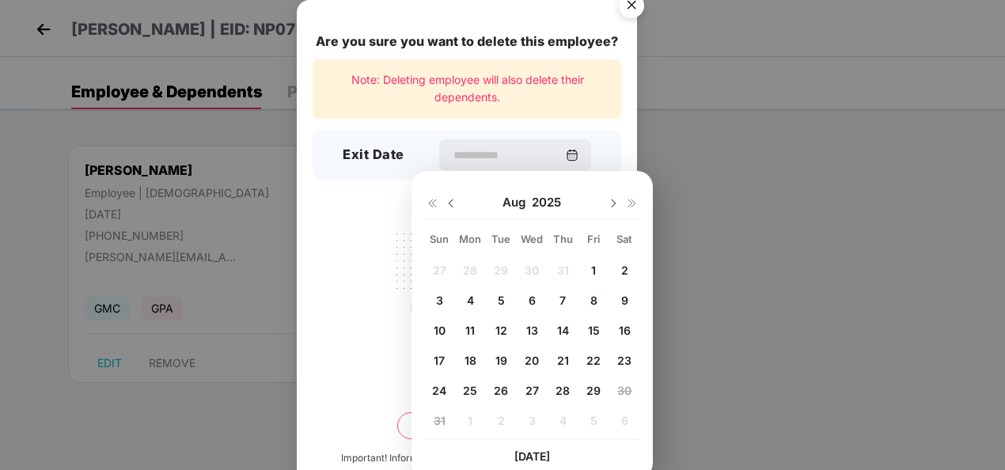
click at [588, 386] on span "29" at bounding box center [594, 390] width 14 height 13
type input "**********"
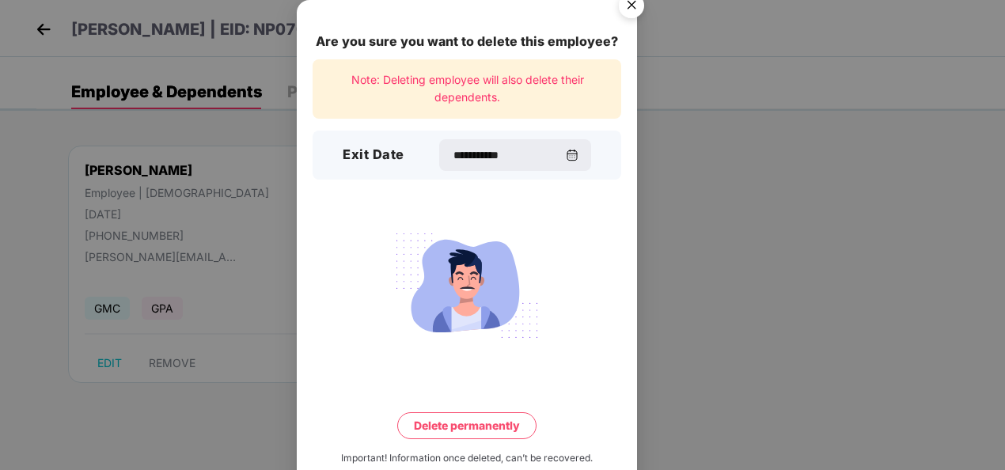
click at [497, 426] on button "Delete permanently" at bounding box center [466, 425] width 139 height 27
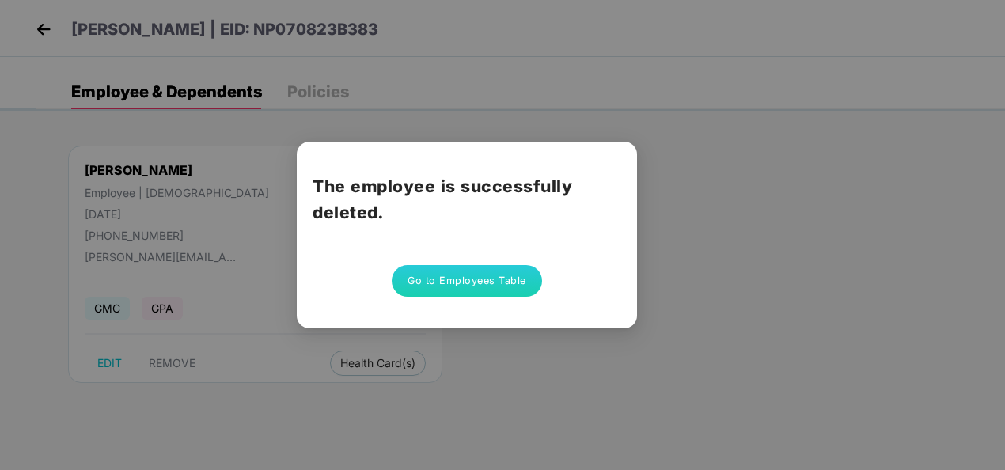
click at [378, 351] on div "The employee is successfully deleted. Go to Employees Table" at bounding box center [502, 235] width 1005 height 470
click at [270, 280] on div "The employee is successfully deleted. Go to Employees Table" at bounding box center [502, 235] width 1005 height 470
click at [158, 365] on div "The employee is successfully deleted. Go to Employees Table" at bounding box center [502, 235] width 1005 height 470
click at [451, 284] on button "Go to Employees Table" at bounding box center [467, 281] width 150 height 32
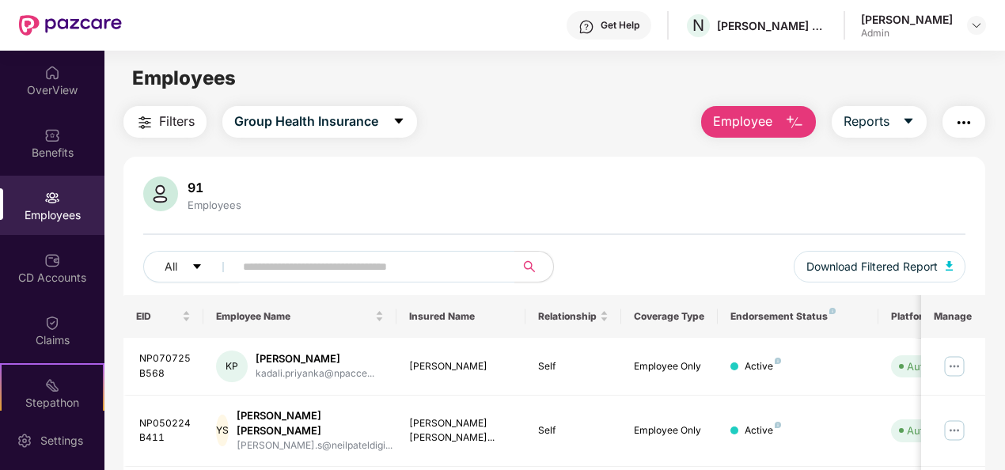
click at [768, 116] on span "Employee" at bounding box center [742, 122] width 59 height 20
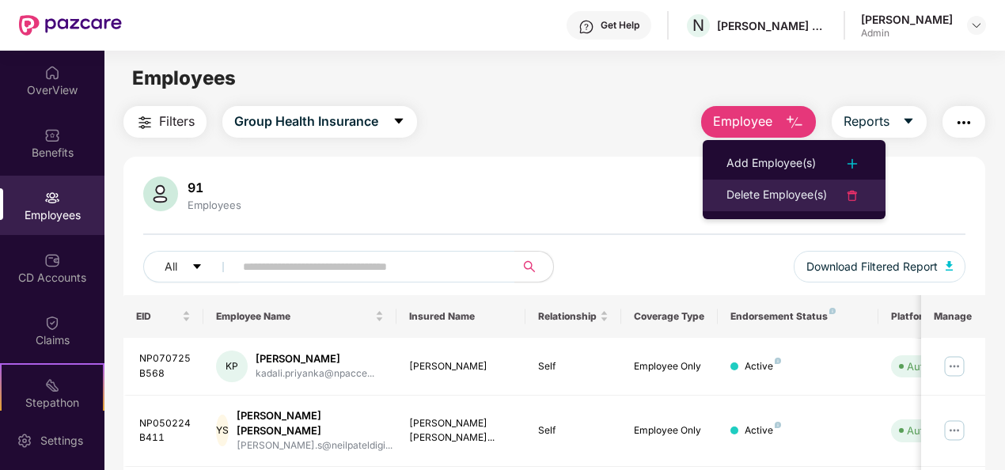
click at [767, 199] on div "Delete Employee(s)" at bounding box center [777, 195] width 101 height 19
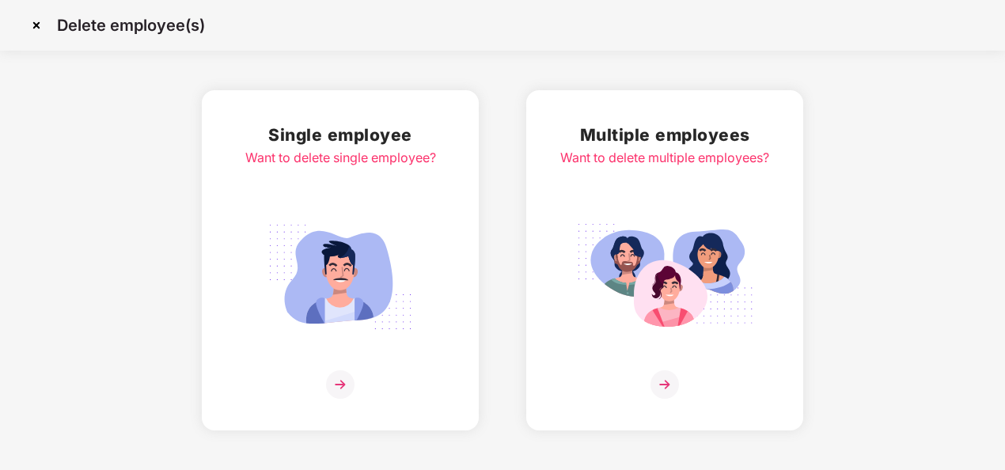
click at [375, 283] on img at bounding box center [340, 277] width 177 height 124
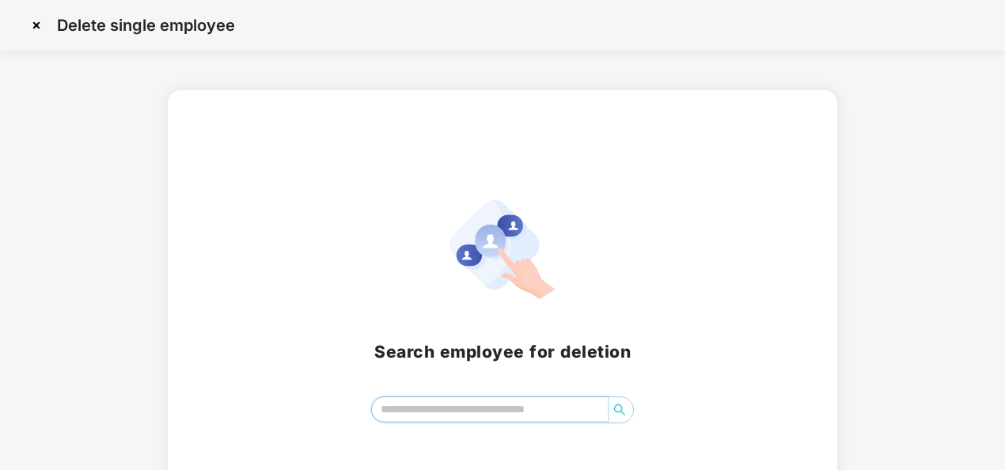
click at [477, 411] on input "search" at bounding box center [490, 409] width 237 height 24
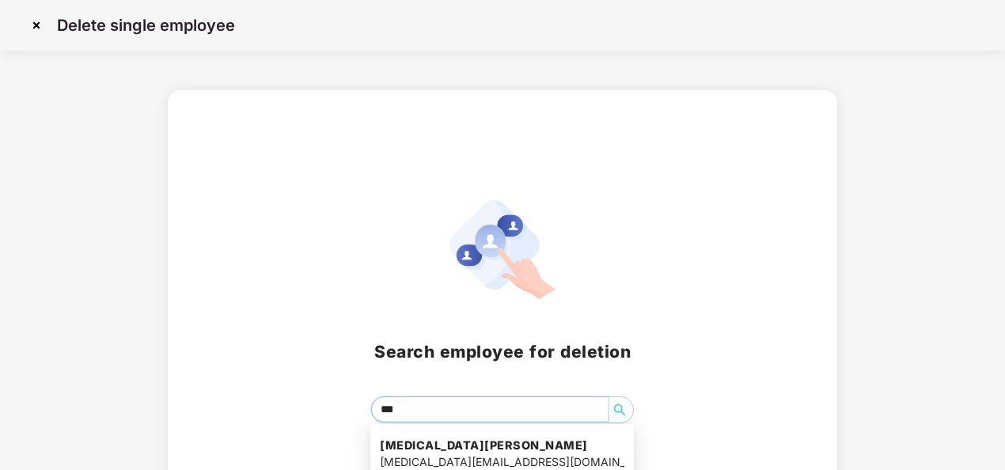
type input "****"
click at [462, 453] on h4 "[MEDICAL_DATA][PERSON_NAME]" at bounding box center [502, 446] width 245 height 16
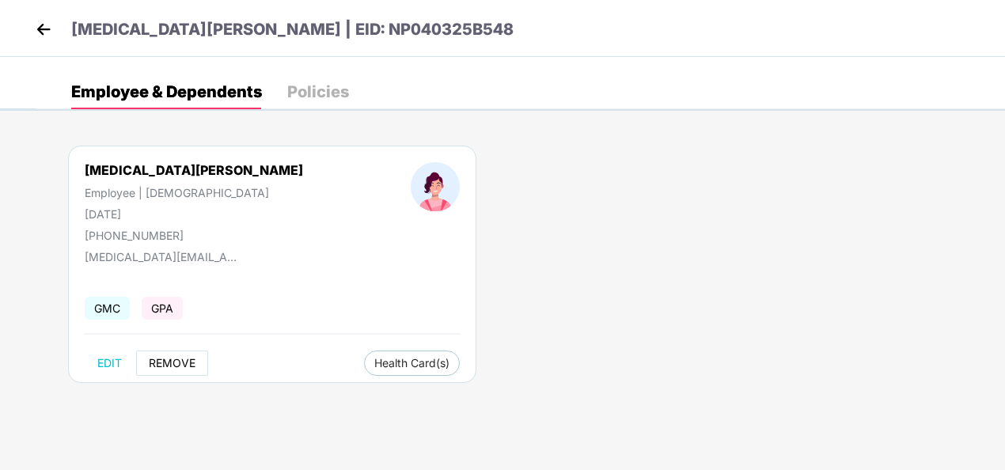
click at [168, 369] on button "REMOVE" at bounding box center [172, 363] width 72 height 25
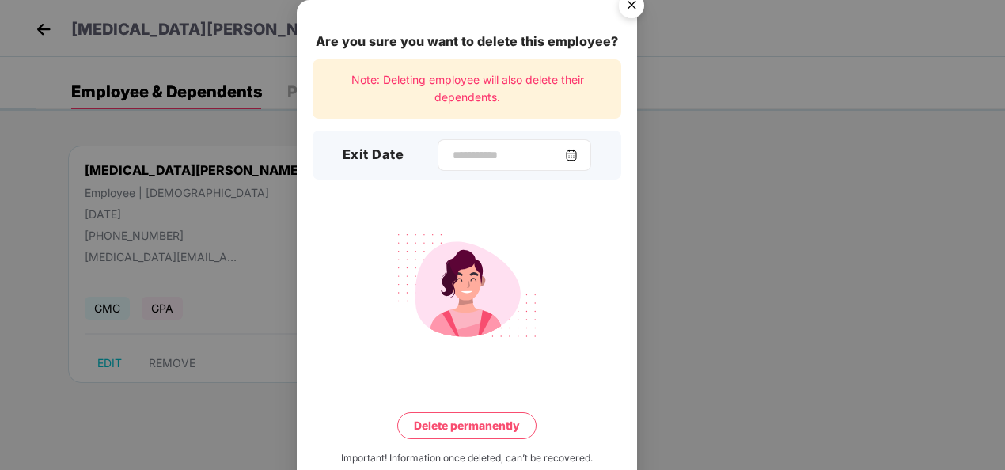
click at [572, 166] on div at bounding box center [515, 155] width 154 height 32
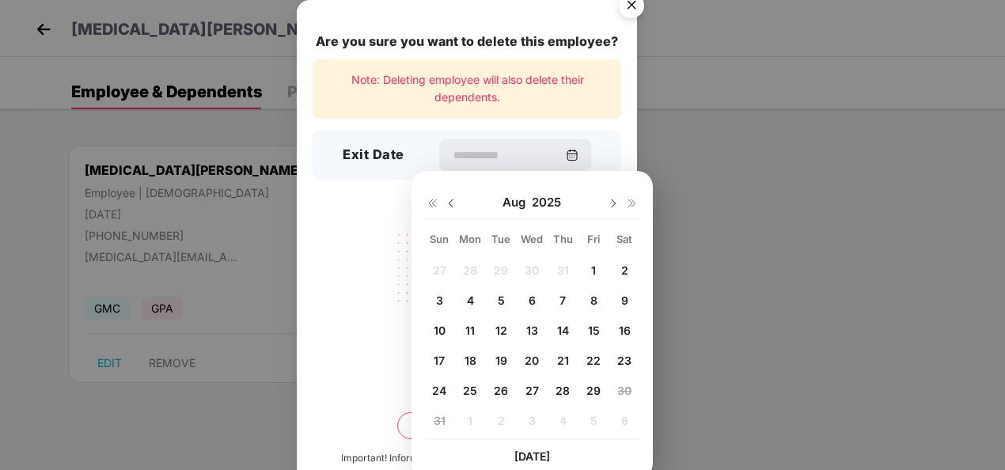
click at [595, 399] on div "29" at bounding box center [594, 390] width 24 height 24
type input "**********"
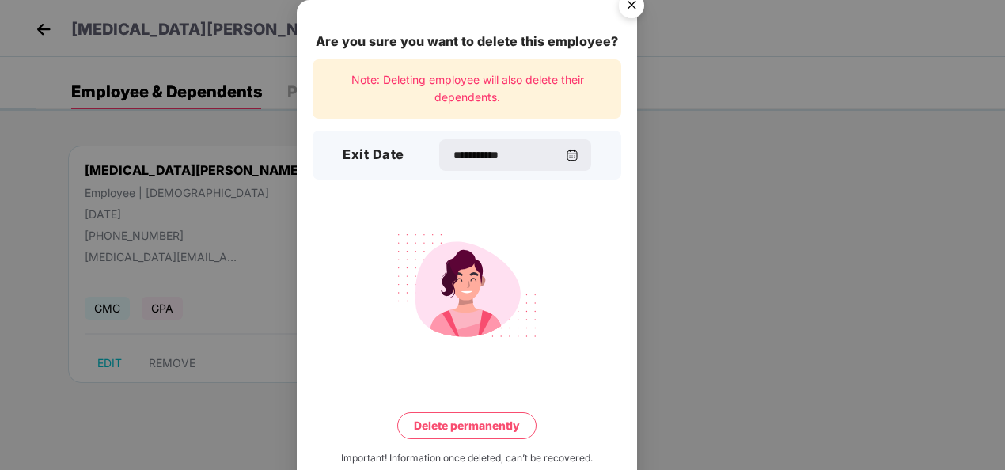
click at [497, 418] on button "Delete permanently" at bounding box center [466, 425] width 139 height 27
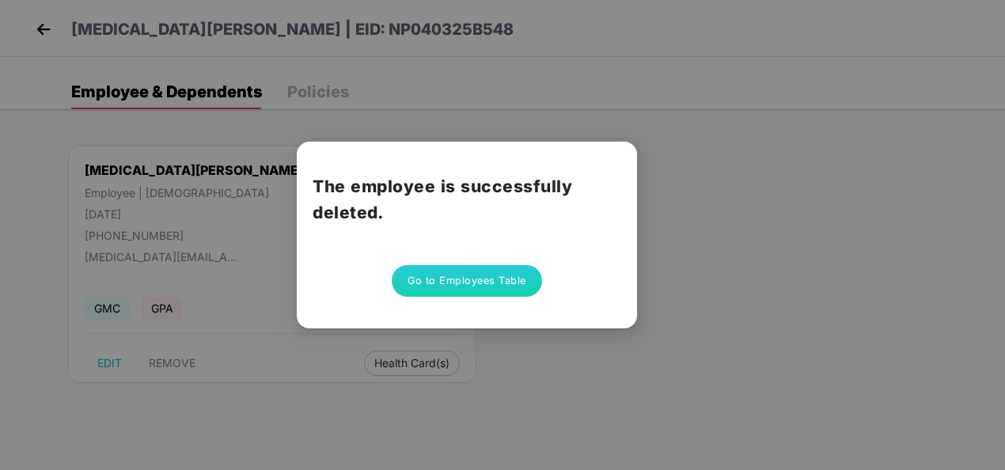
click at [461, 272] on button "Go to Employees Table" at bounding box center [467, 281] width 150 height 32
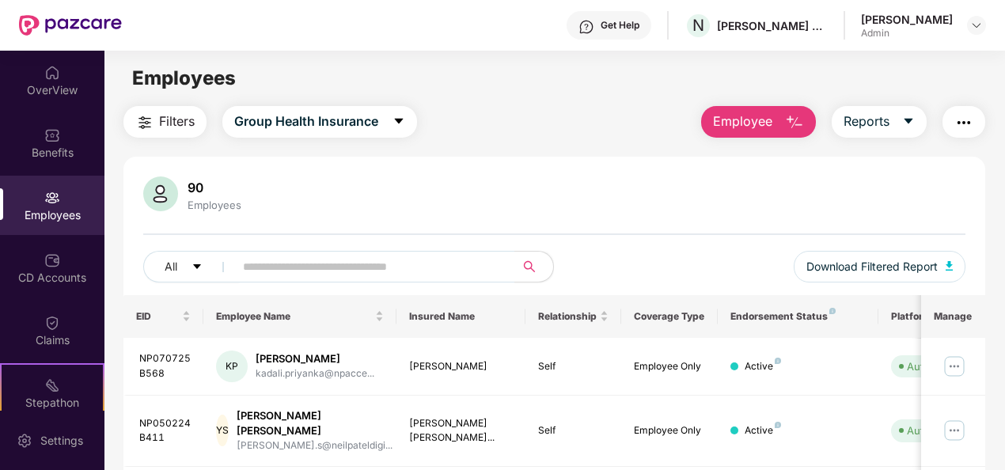
click at [789, 121] on img "button" at bounding box center [794, 122] width 19 height 19
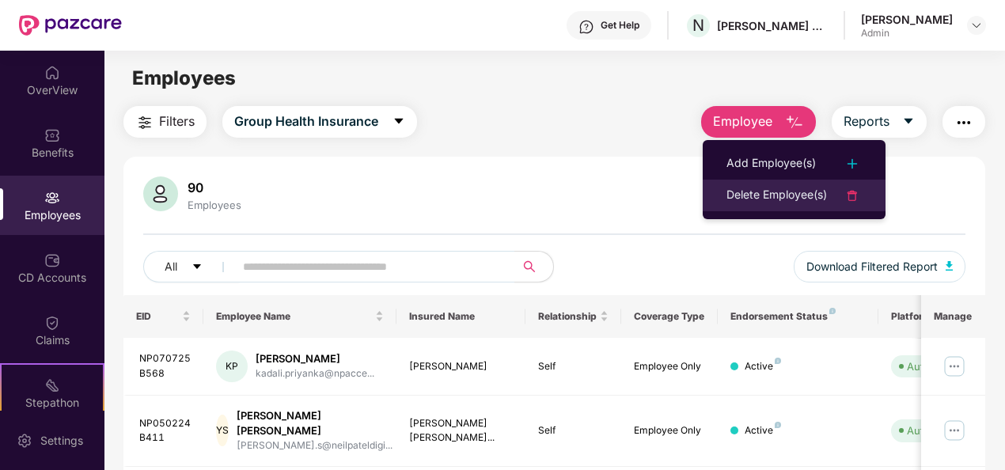
click at [818, 192] on div "Delete Employee(s)" at bounding box center [777, 195] width 101 height 19
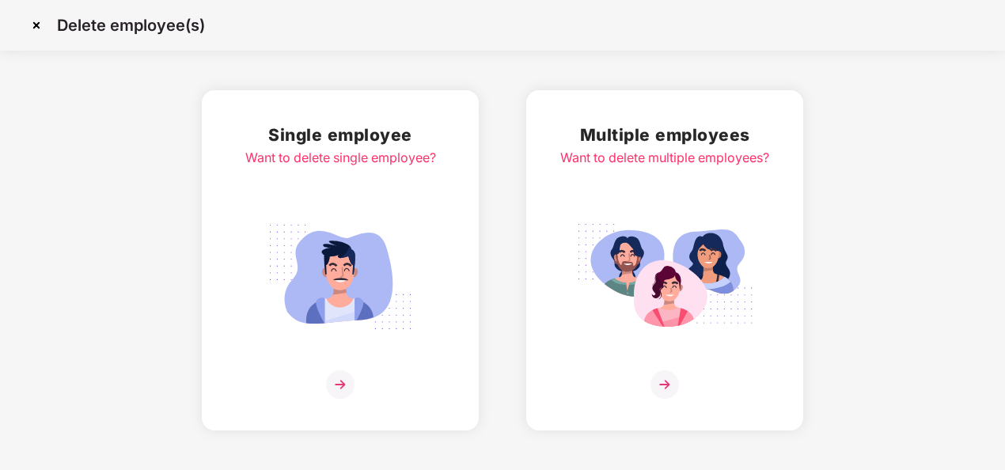
click at [309, 278] on img at bounding box center [340, 277] width 177 height 124
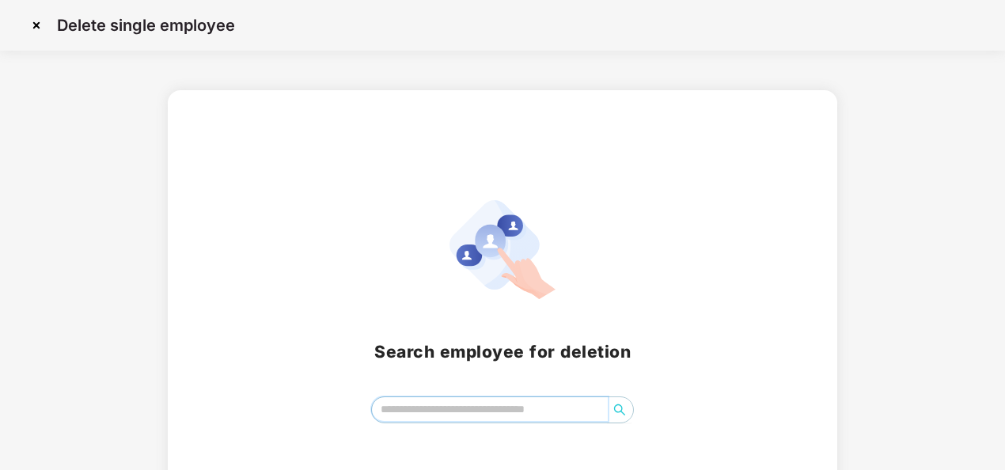
click at [484, 418] on input "search" at bounding box center [490, 409] width 237 height 24
drag, startPoint x: 419, startPoint y: 402, endPoint x: 365, endPoint y: 417, distance: 55.9
click at [365, 417] on div "saurabh *******" at bounding box center [503, 410] width 633 height 27
type input "*******"
drag, startPoint x: 431, startPoint y: 411, endPoint x: 377, endPoint y: 418, distance: 54.3
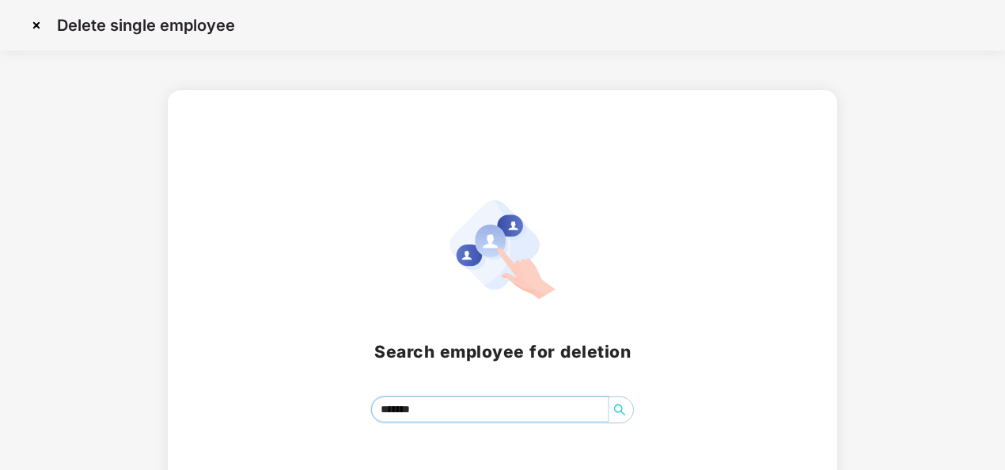
click at [377, 418] on input "*******" at bounding box center [490, 409] width 237 height 24
type input "*********"
click at [628, 416] on span "search" at bounding box center [619, 410] width 25 height 13
drag, startPoint x: 478, startPoint y: 401, endPoint x: 360, endPoint y: 409, distance: 118.2
click at [360, 409] on div "[PERSON_NAME] *********" at bounding box center [503, 410] width 633 height 27
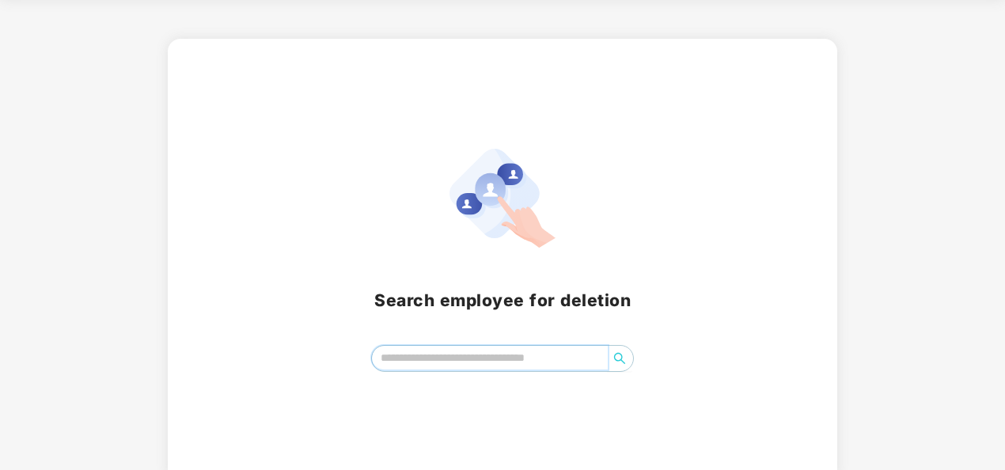
scroll to position [63, 0]
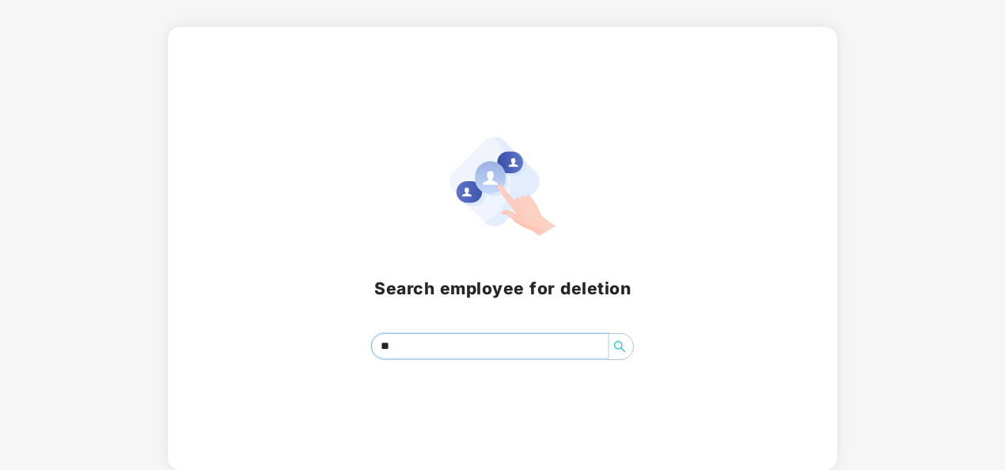
type input "*"
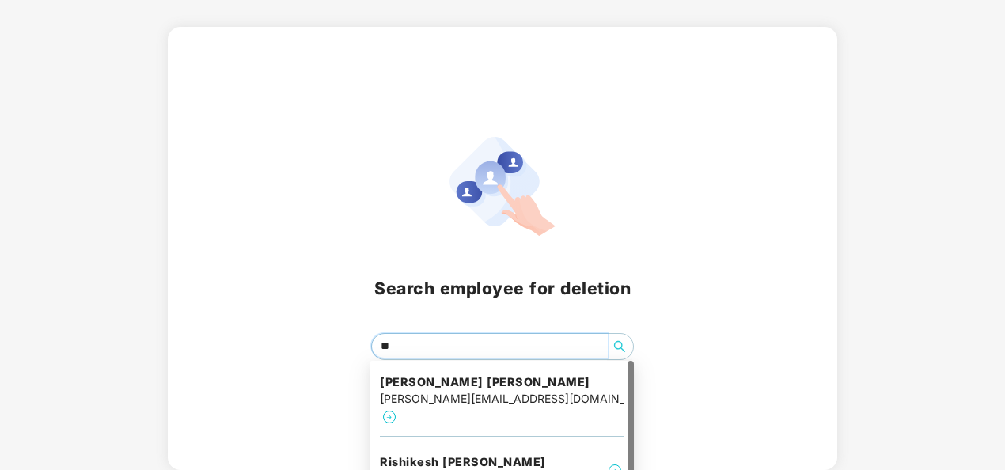
type input "*"
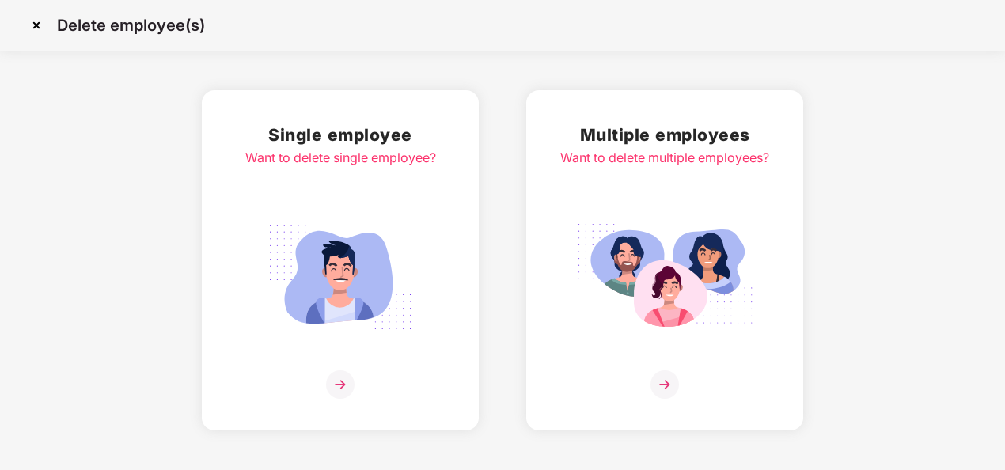
scroll to position [0, 0]
click at [38, 29] on img at bounding box center [36, 25] width 25 height 25
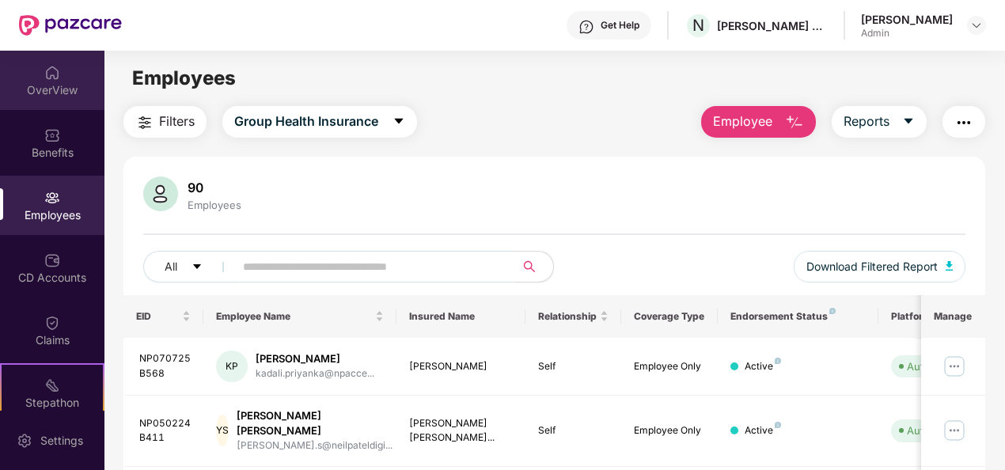
click at [51, 93] on div "OverView" at bounding box center [52, 90] width 105 height 16
